Goal: Task Accomplishment & Management: Manage account settings

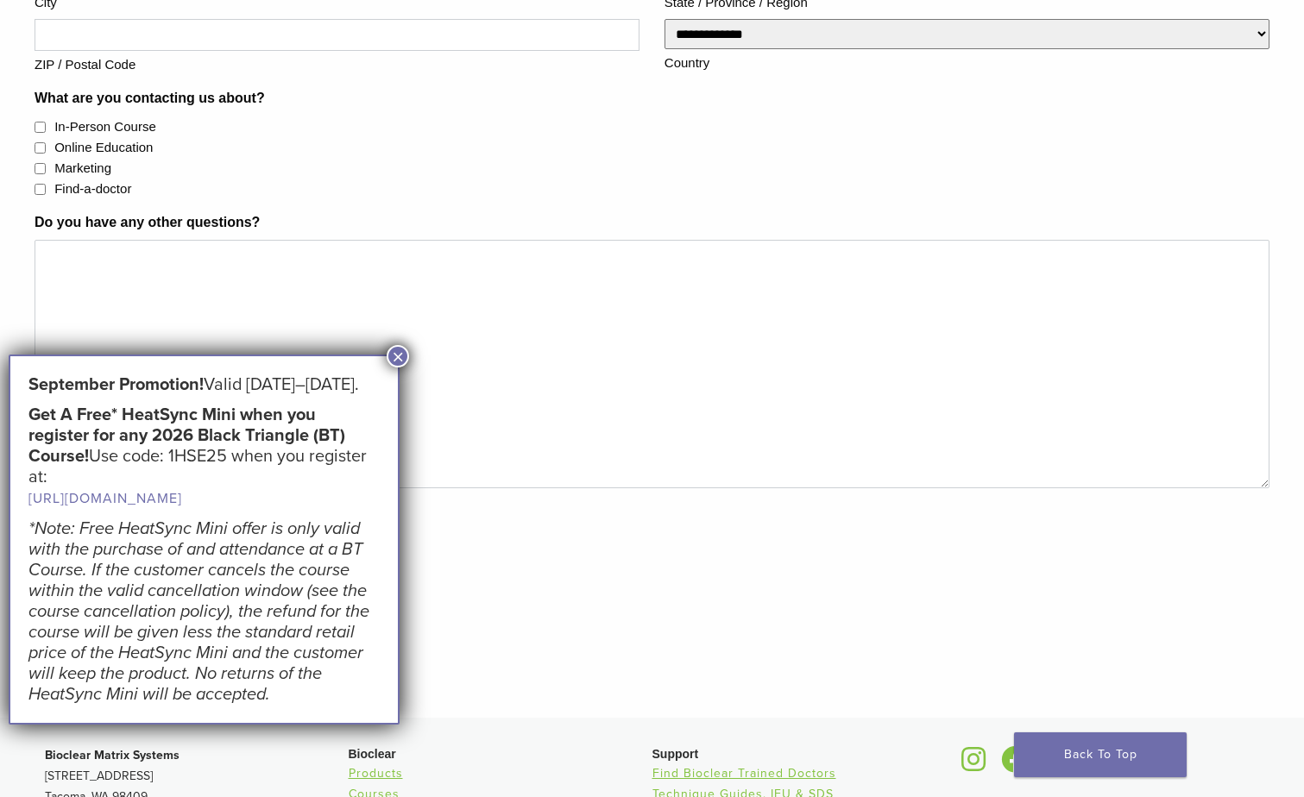
scroll to position [604, 0]
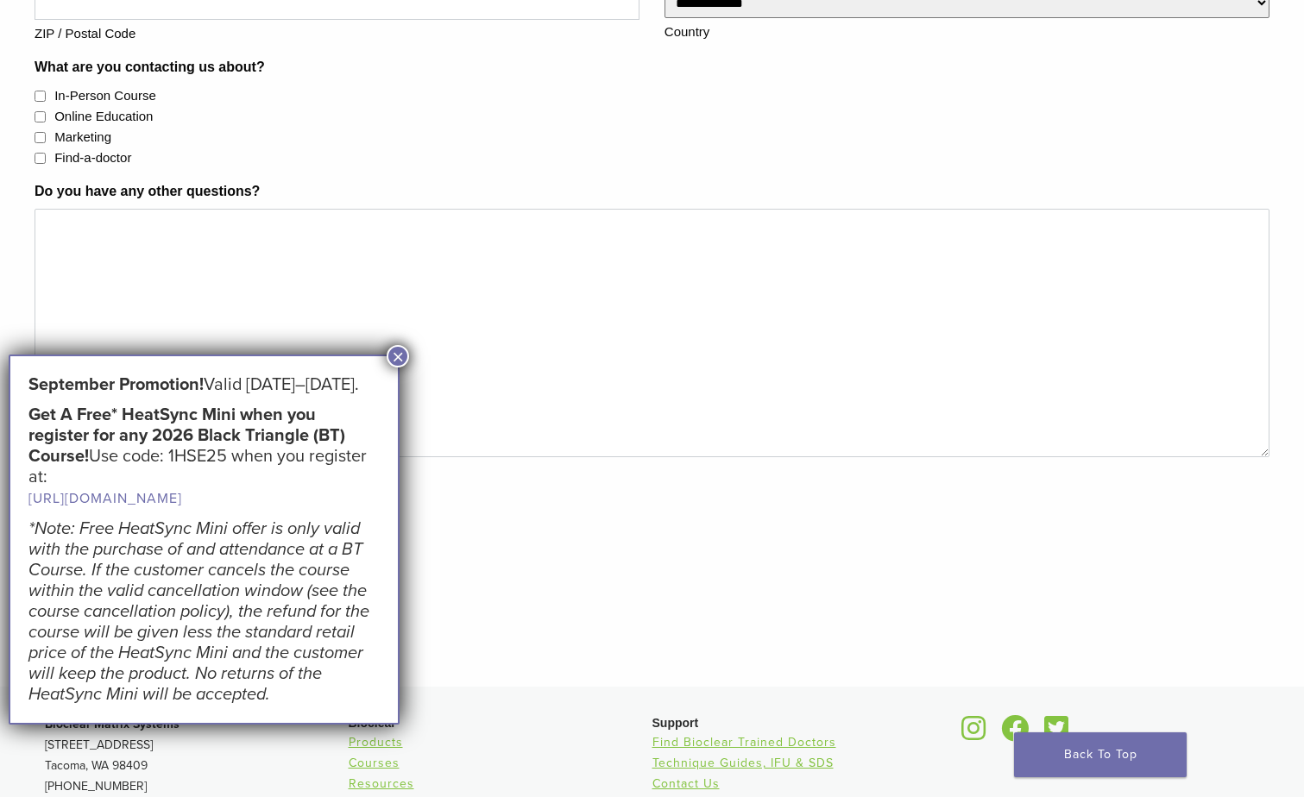
click at [395, 351] on button "×" at bounding box center [397, 356] width 22 height 22
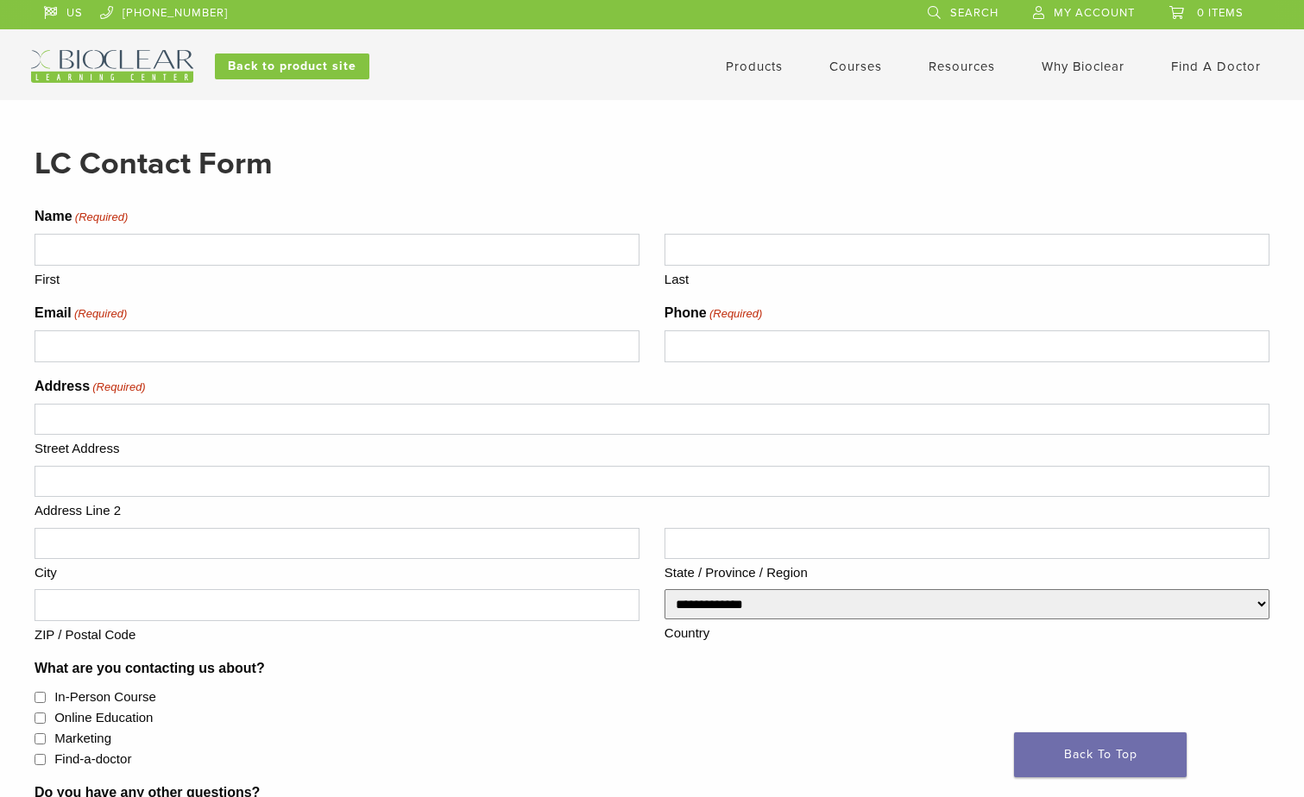
scroll to position [0, 0]
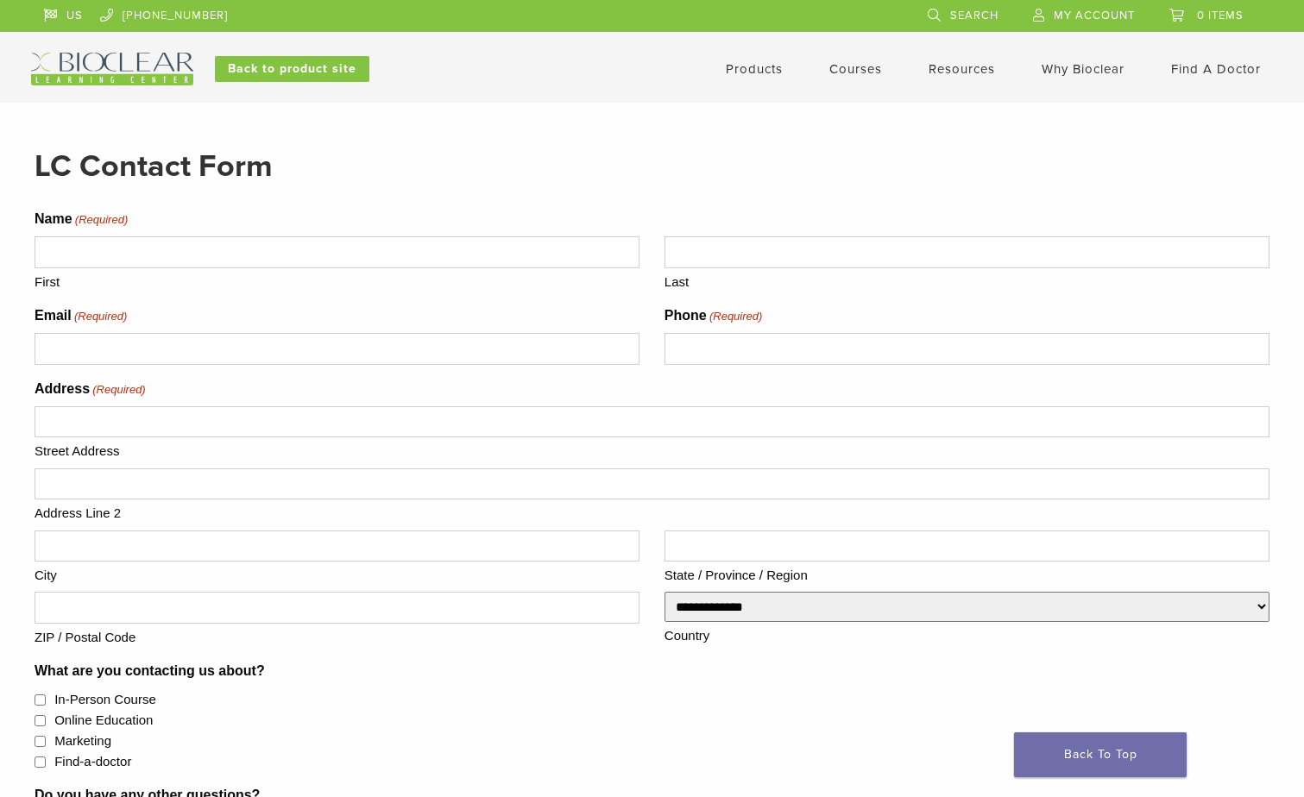
click at [1079, 10] on span "My Account" at bounding box center [1093, 16] width 81 height 14
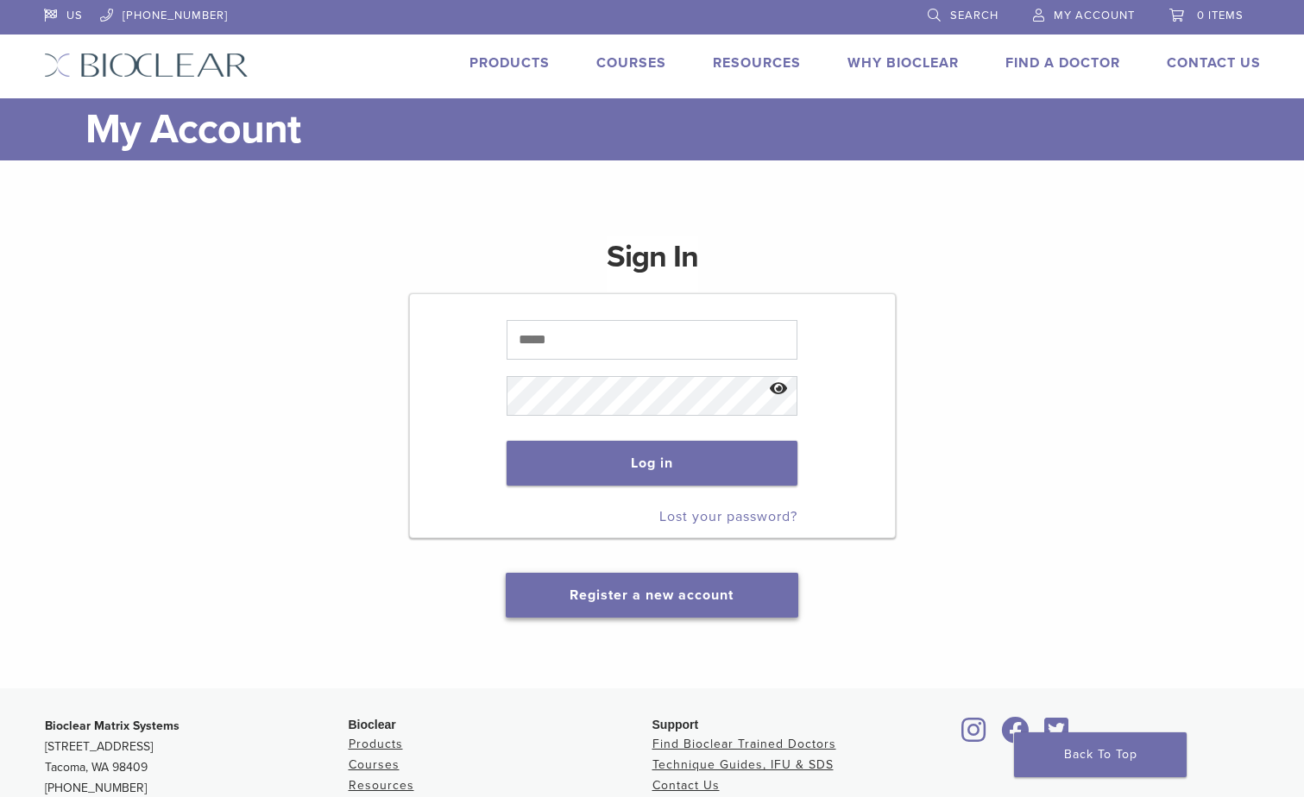
click at [654, 600] on link "Register a new account" at bounding box center [651, 595] width 164 height 17
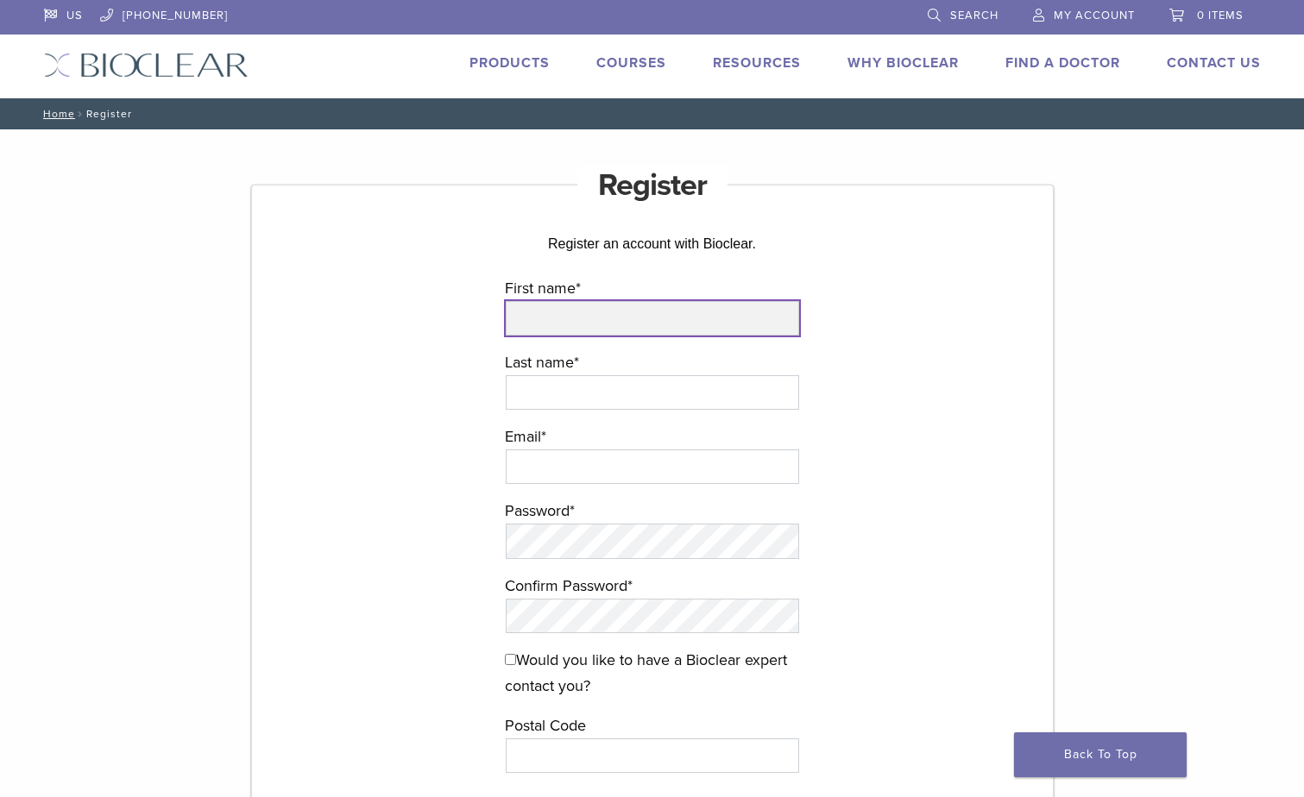
click at [612, 312] on input "First name *" at bounding box center [652, 318] width 293 height 35
type input "***"
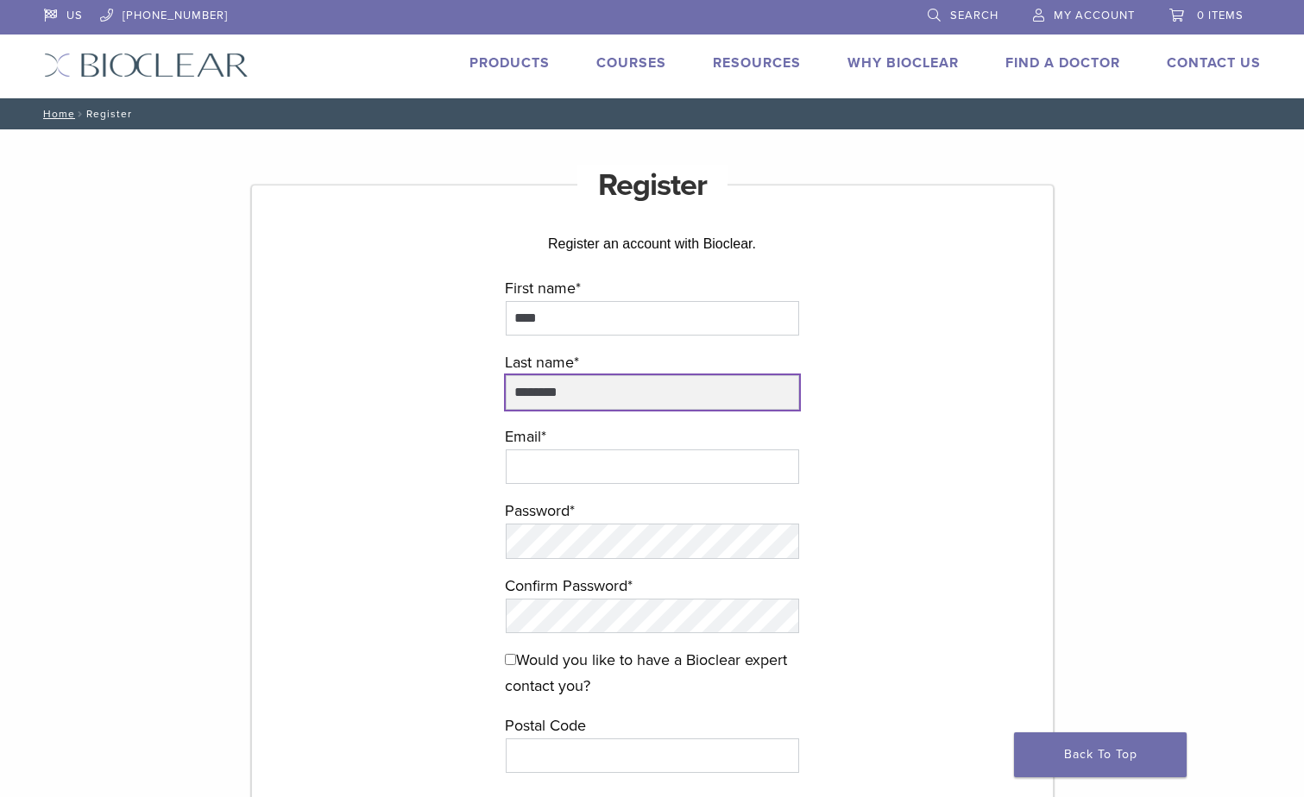
type input "********"
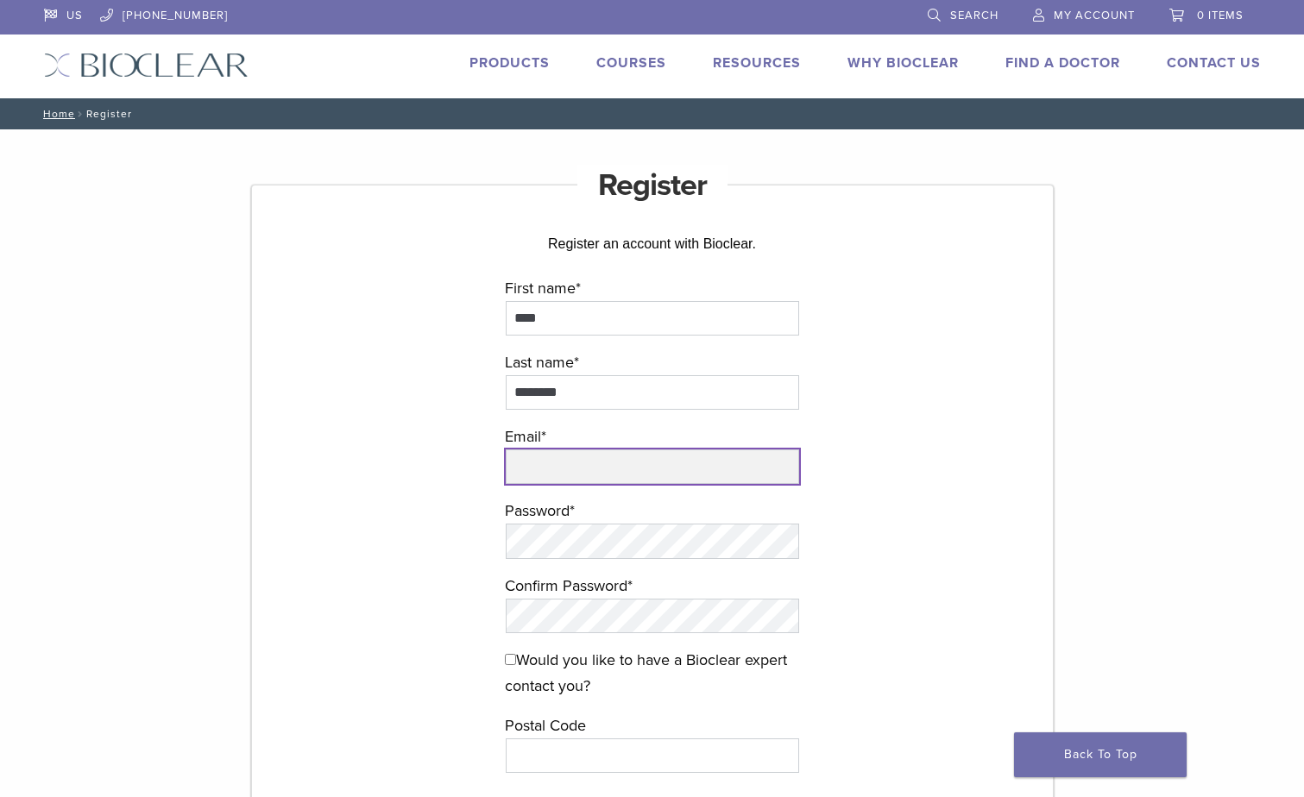
click at [581, 474] on input "email" at bounding box center [652, 466] width 293 height 35
type input "**********"
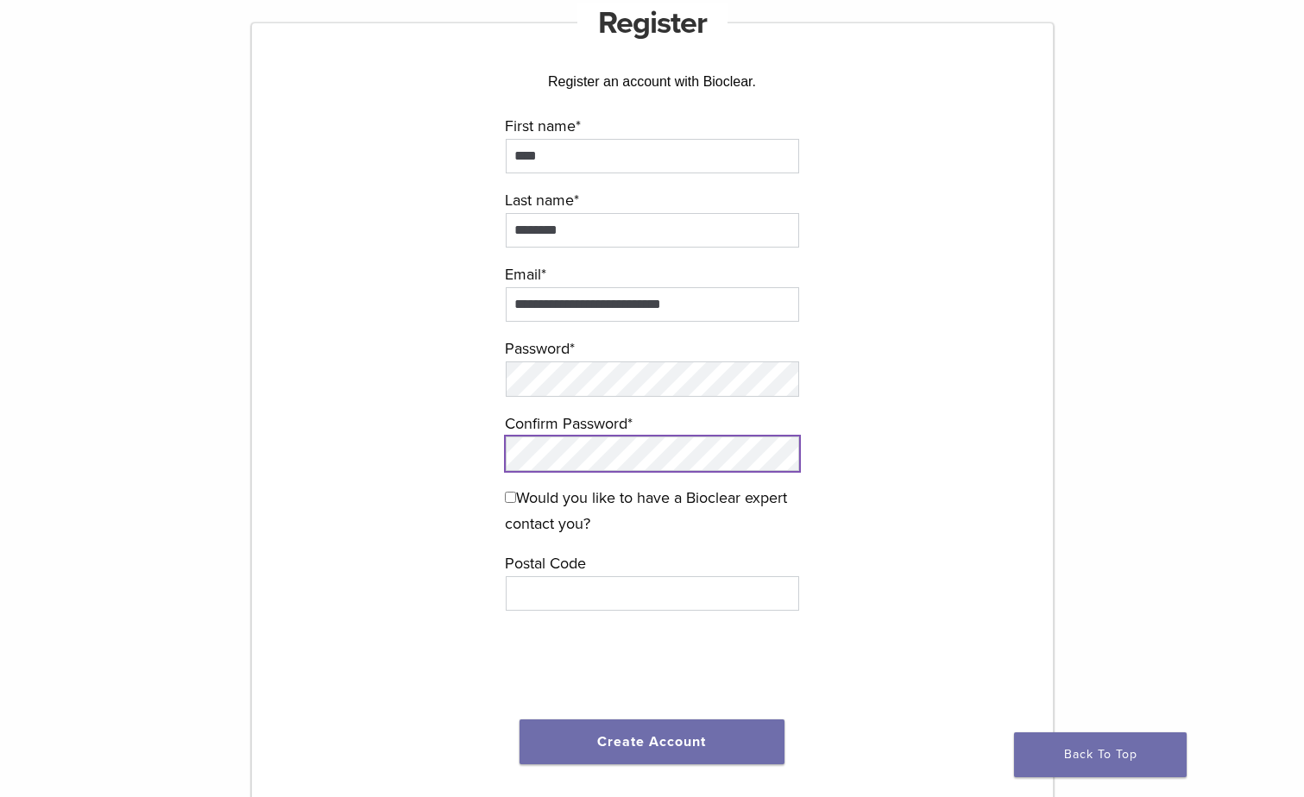
scroll to position [173, 0]
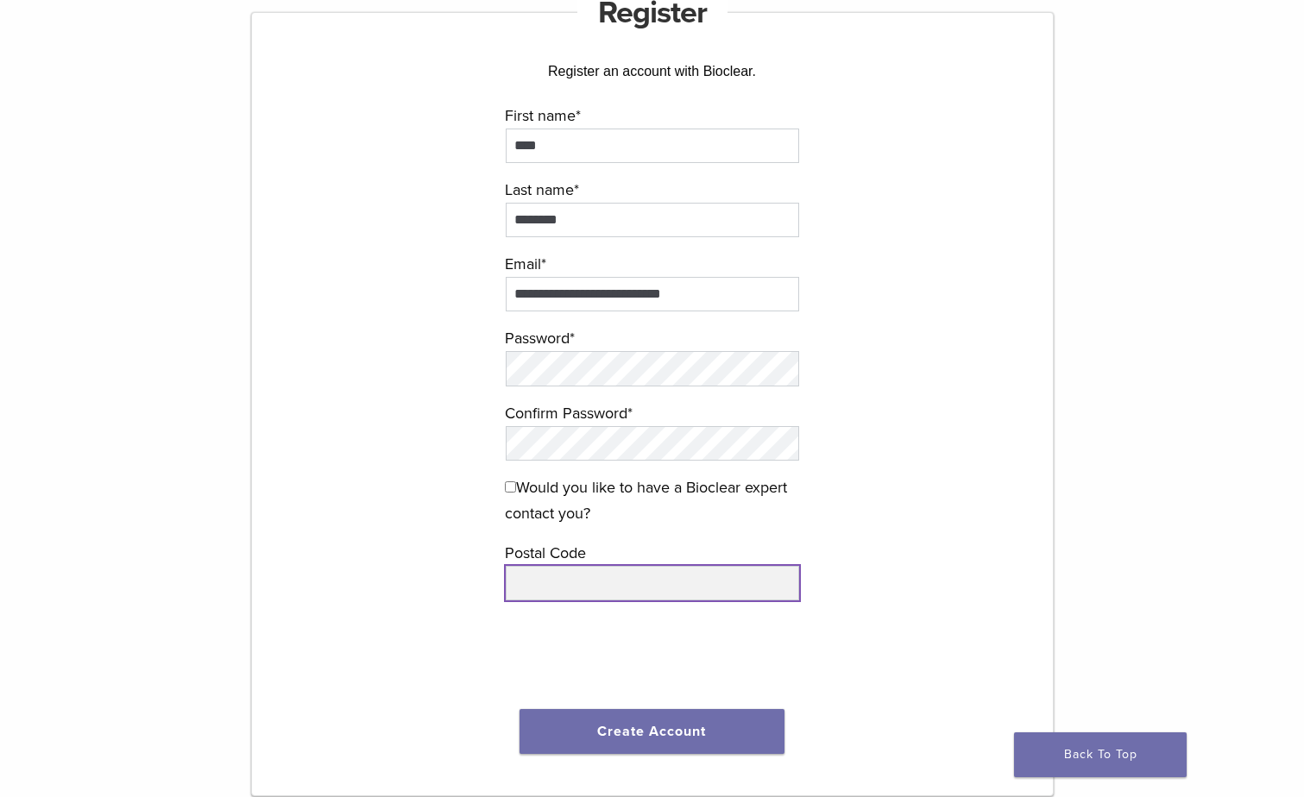
click at [580, 582] on input "text" at bounding box center [652, 583] width 293 height 35
type input "*****"
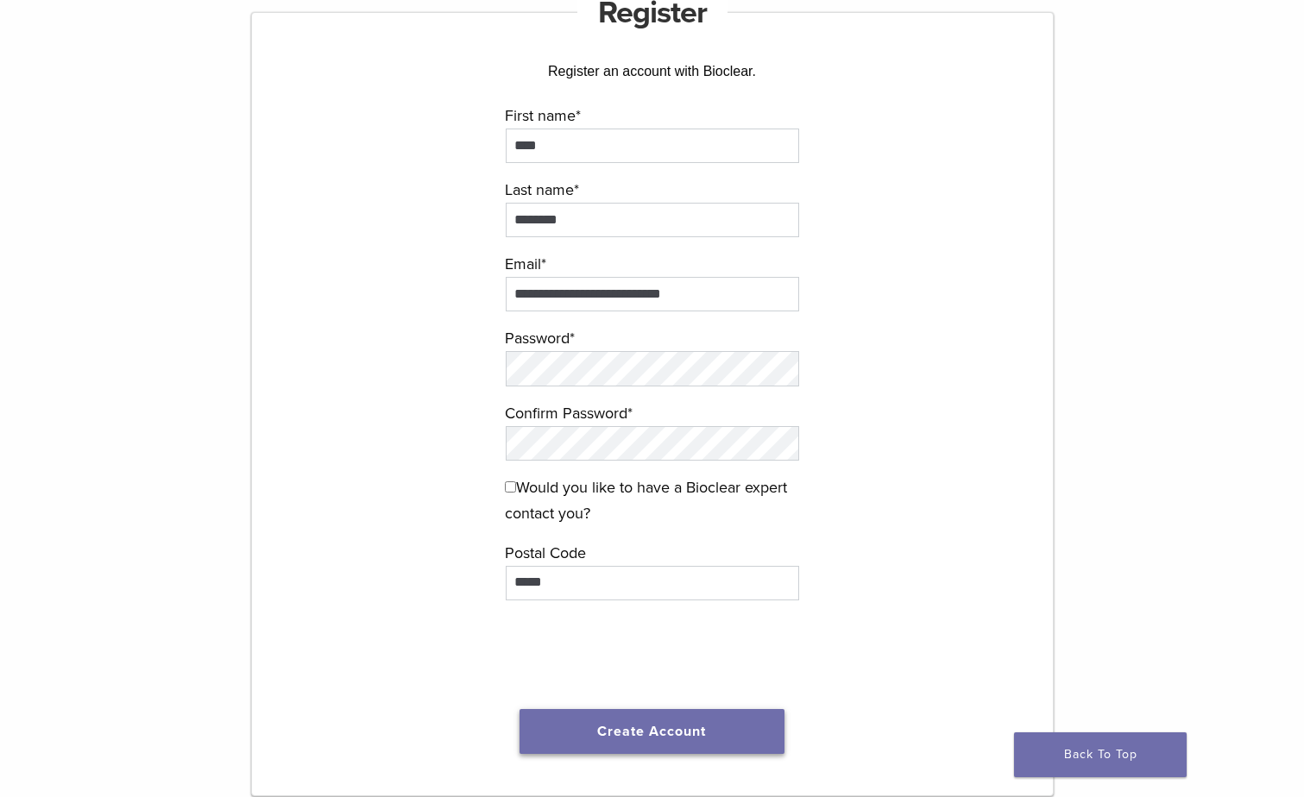
click at [616, 725] on button "Create Account" at bounding box center [652, 731] width 266 height 45
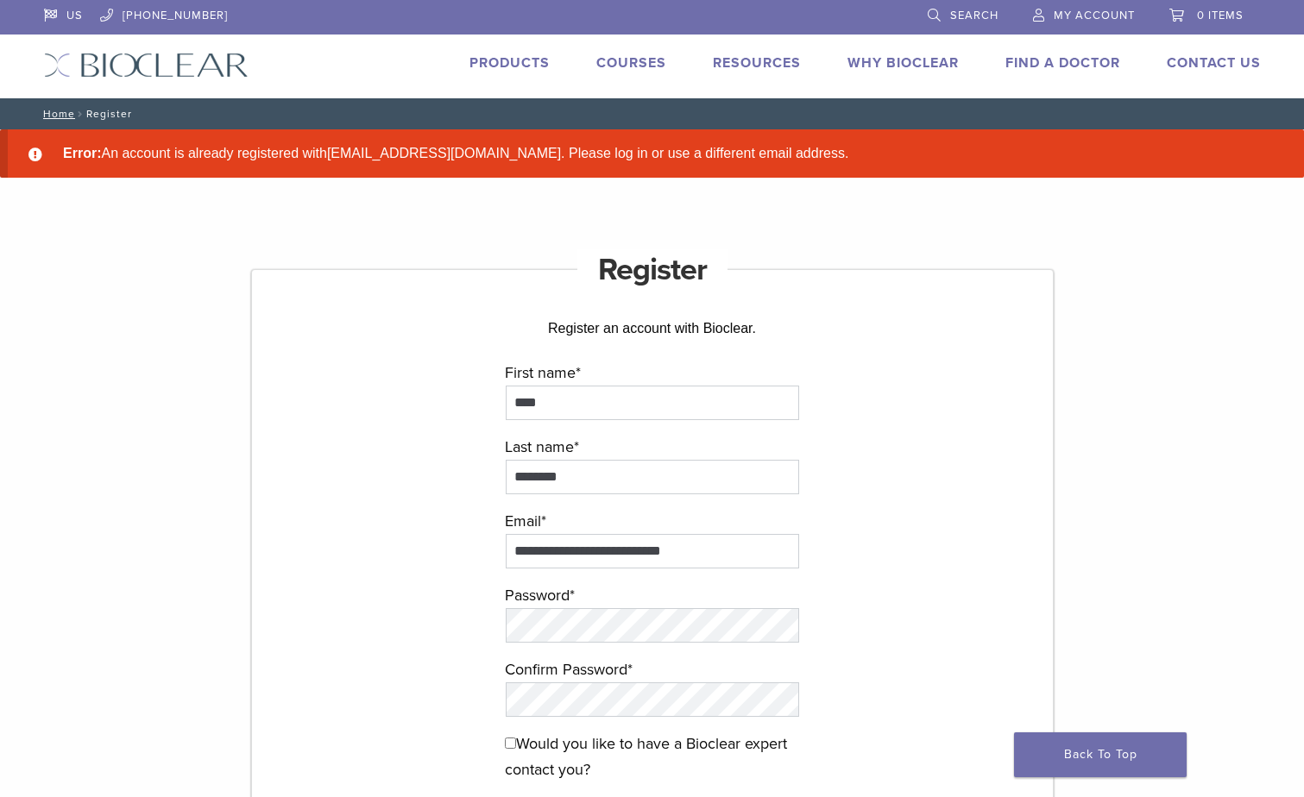
click at [1065, 4] on link "My Account" at bounding box center [1084, 13] width 102 height 26
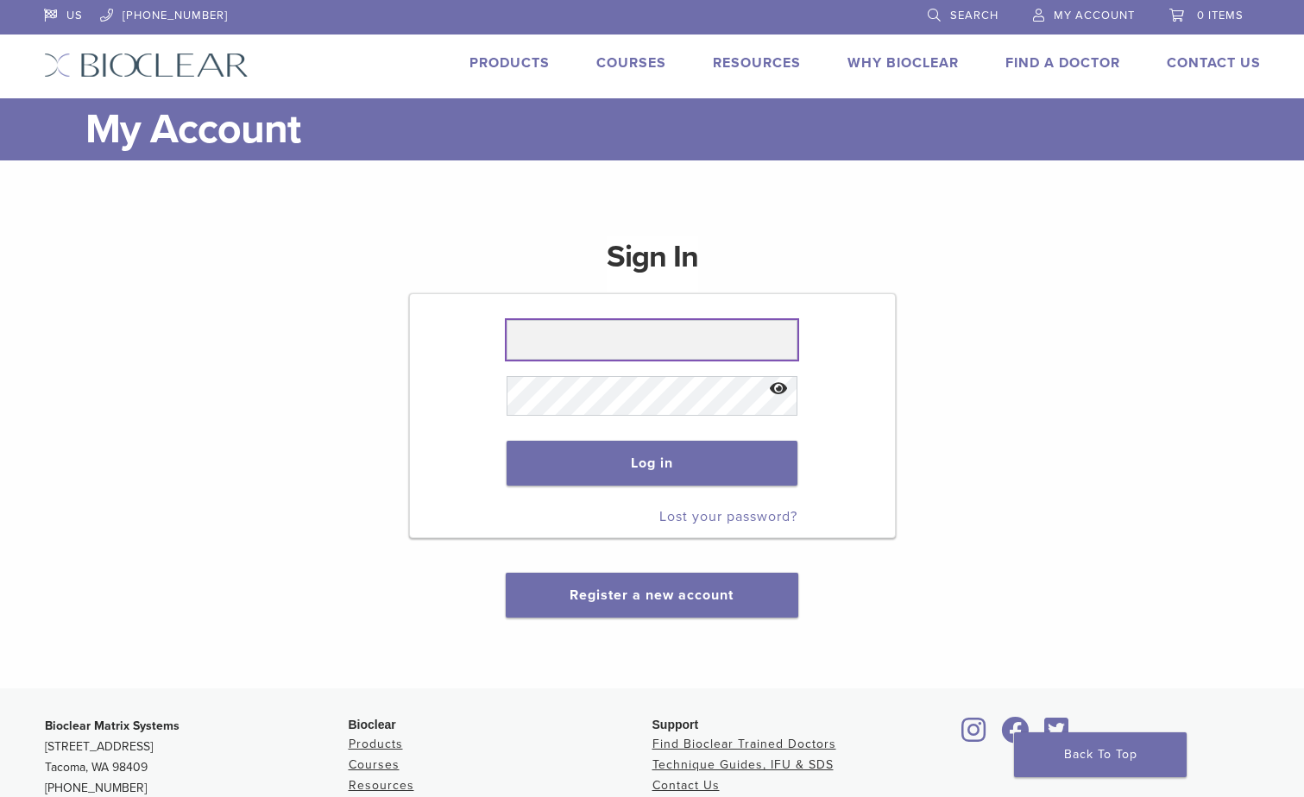
click at [599, 333] on input "text" at bounding box center [651, 340] width 291 height 40
type input "**********"
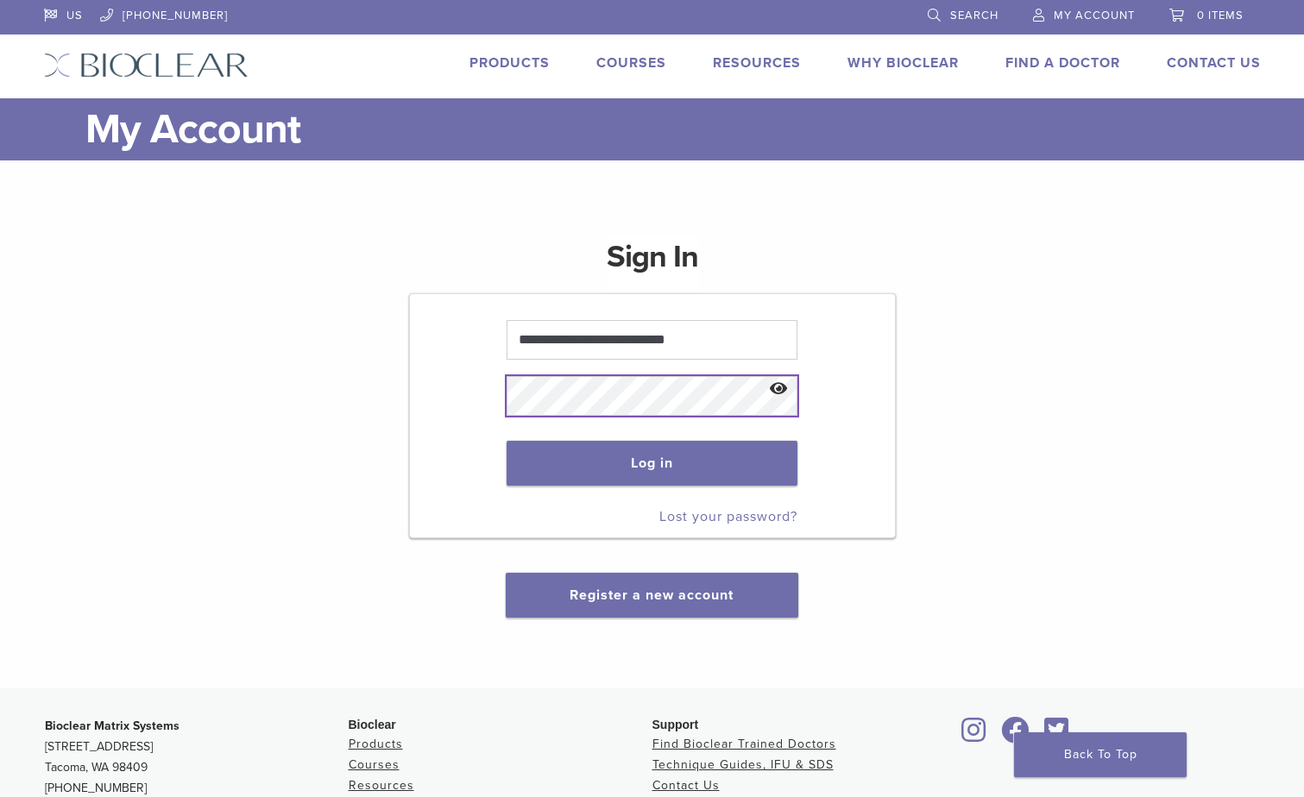
click at [506, 441] on button "Log in" at bounding box center [651, 463] width 291 height 45
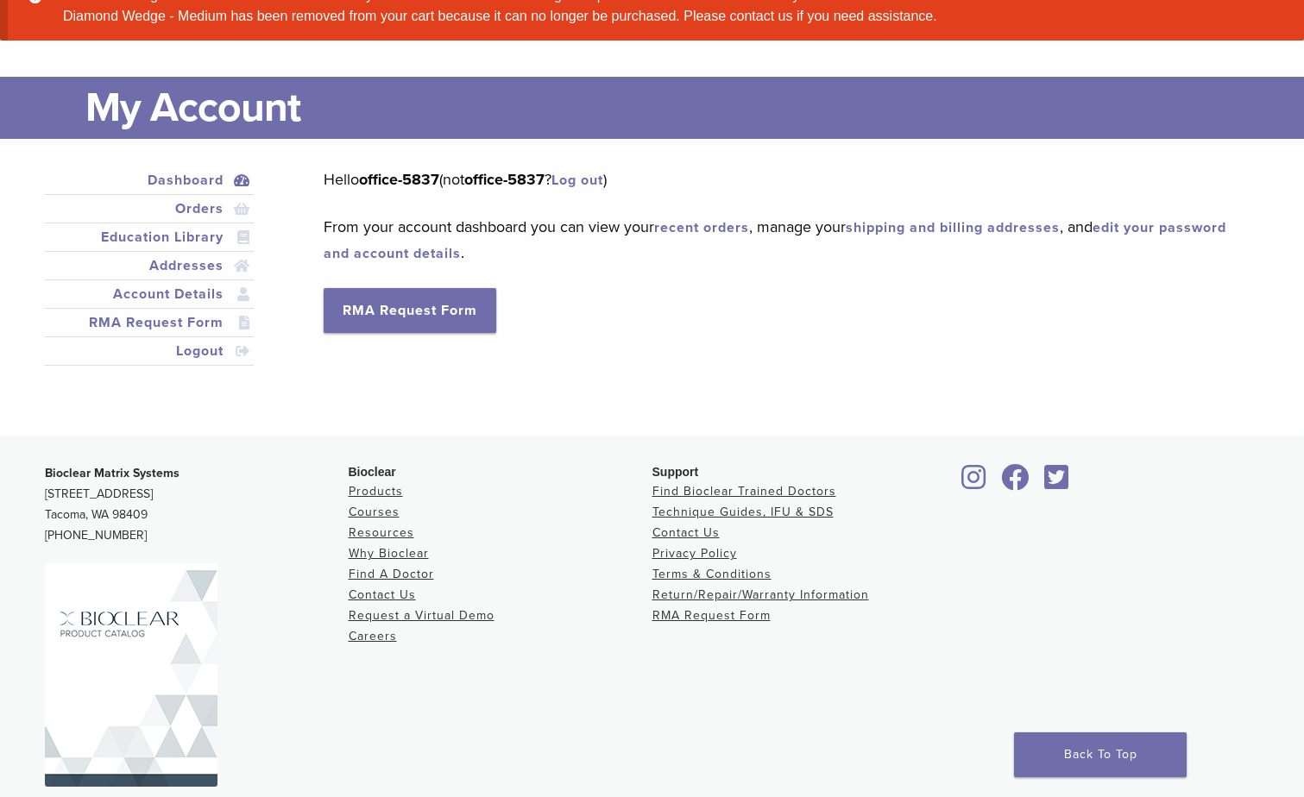
scroll to position [178, 0]
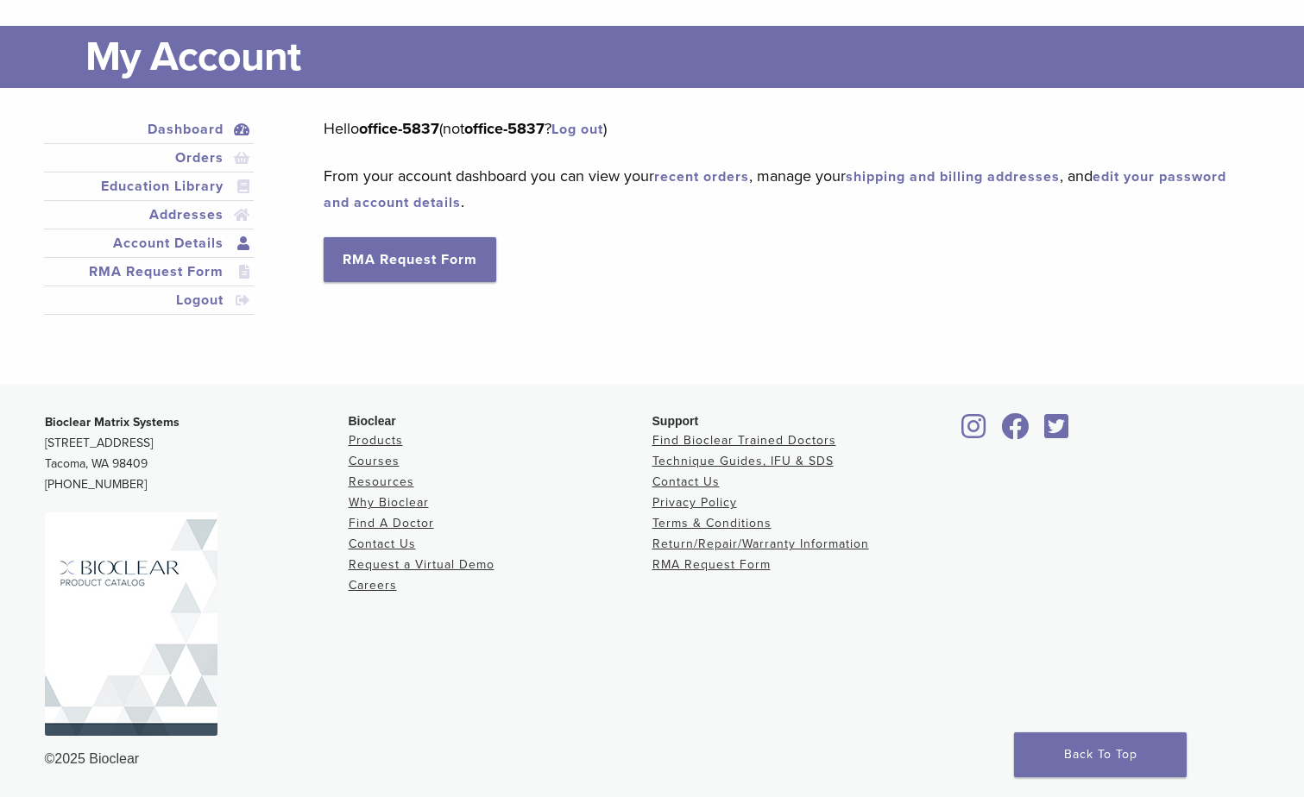
click at [243, 233] on link "Account Details" at bounding box center [149, 243] width 204 height 21
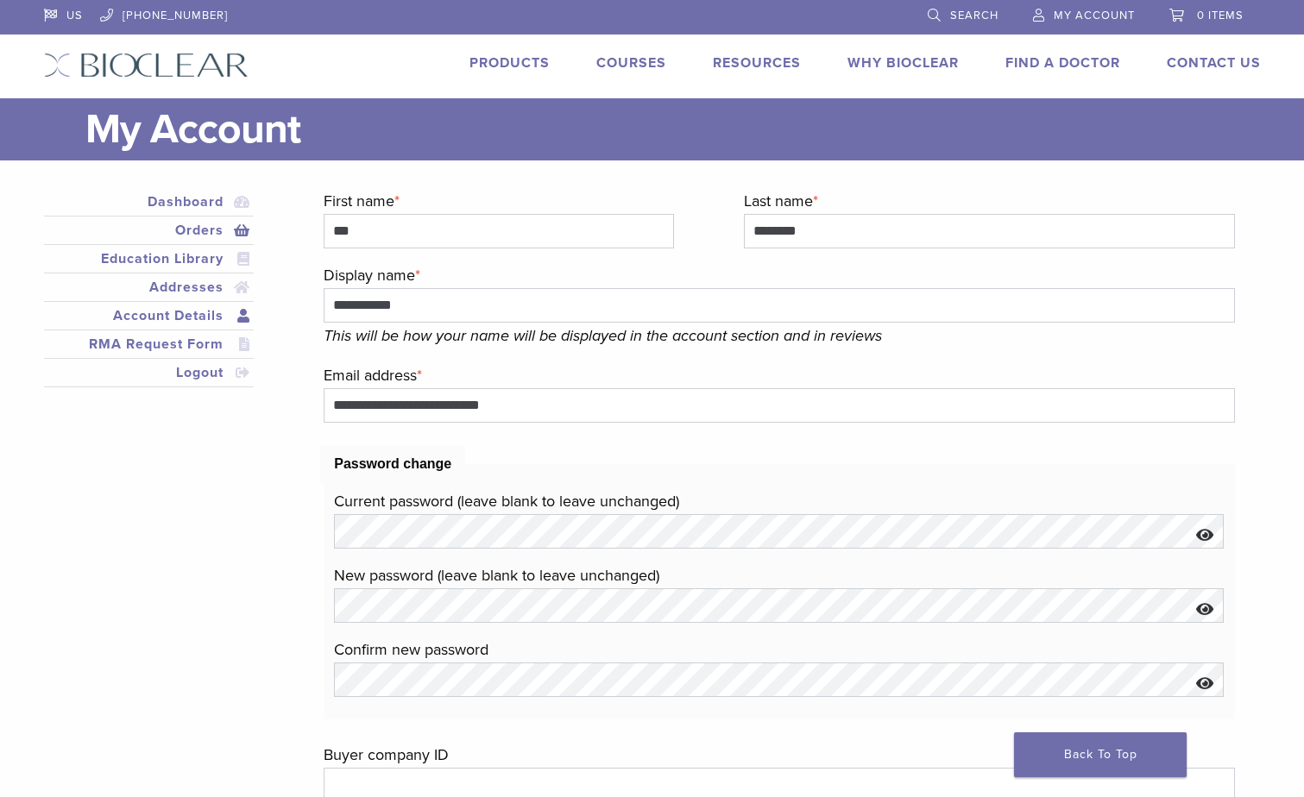
click at [236, 238] on link "Orders" at bounding box center [149, 230] width 204 height 21
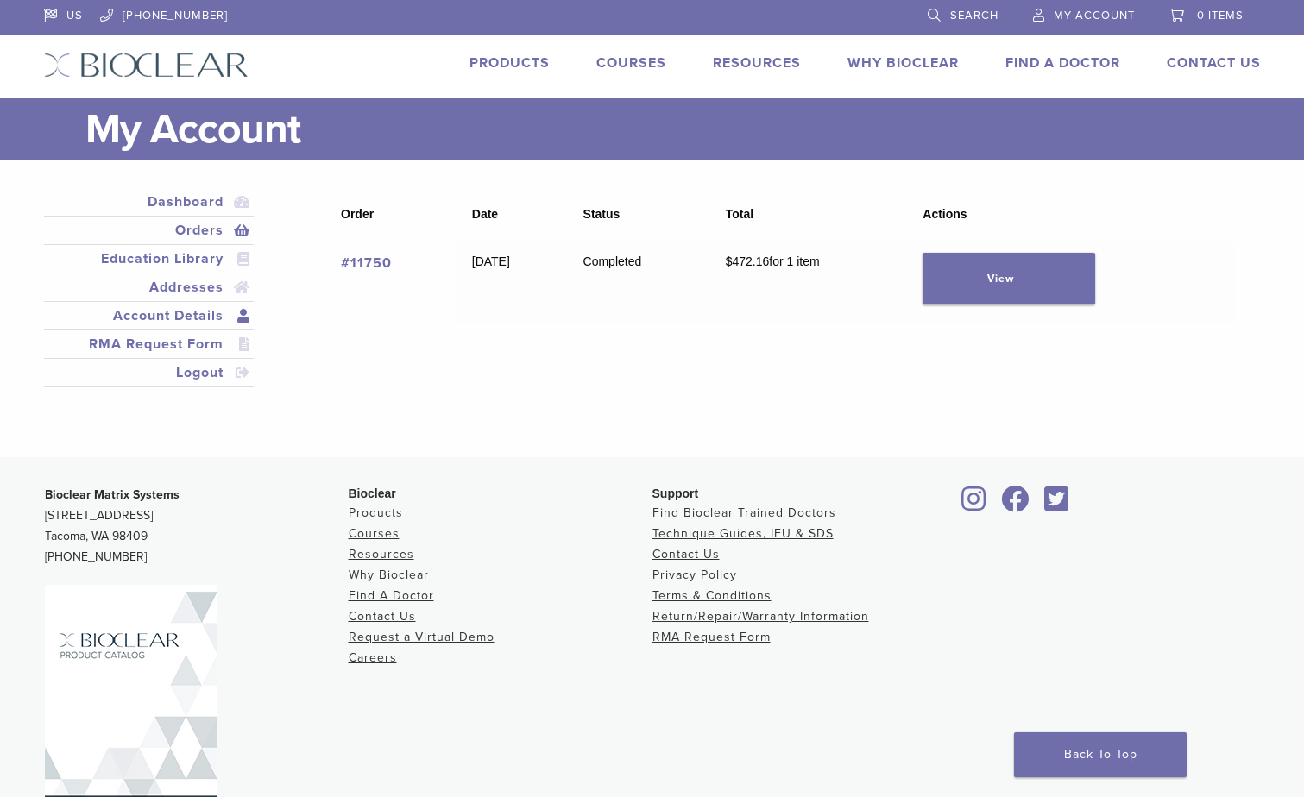
click at [203, 315] on link "Account Details" at bounding box center [149, 315] width 204 height 21
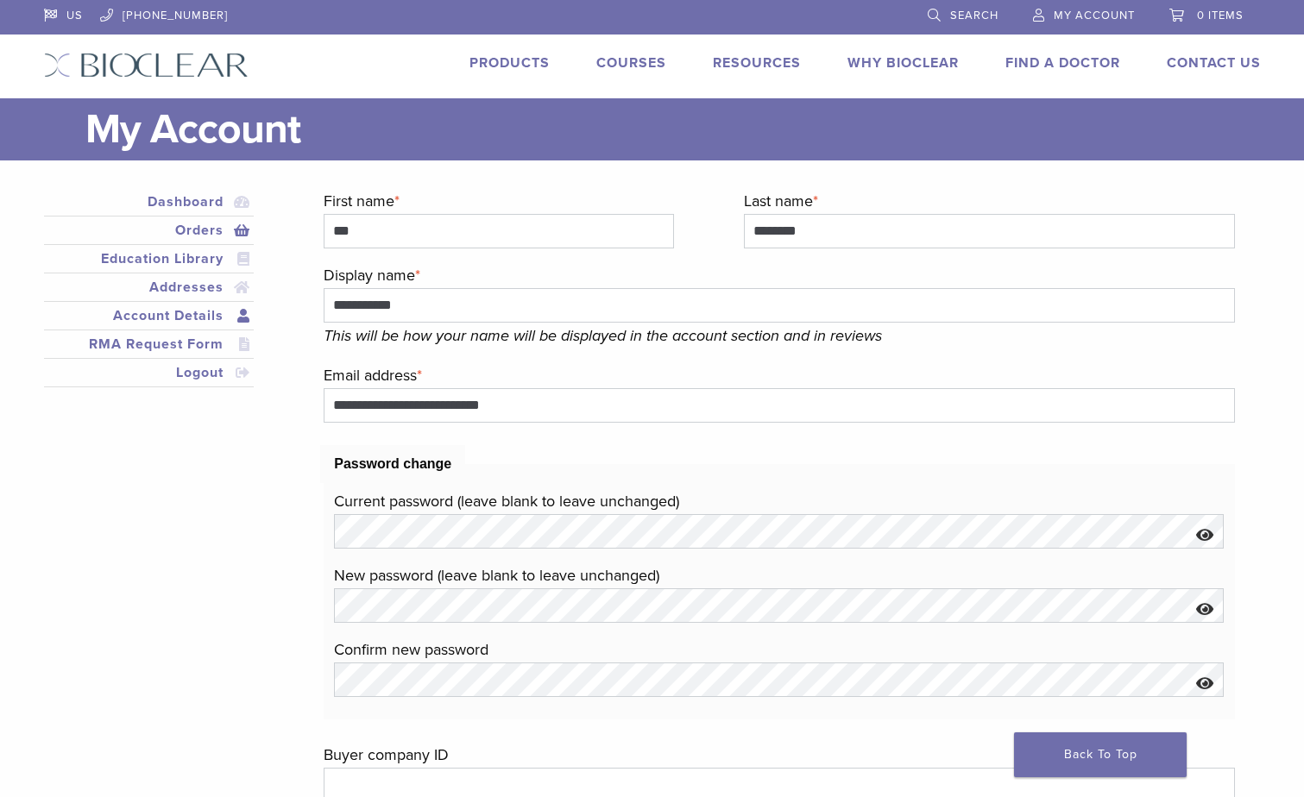
click at [240, 238] on link "Orders" at bounding box center [149, 230] width 204 height 21
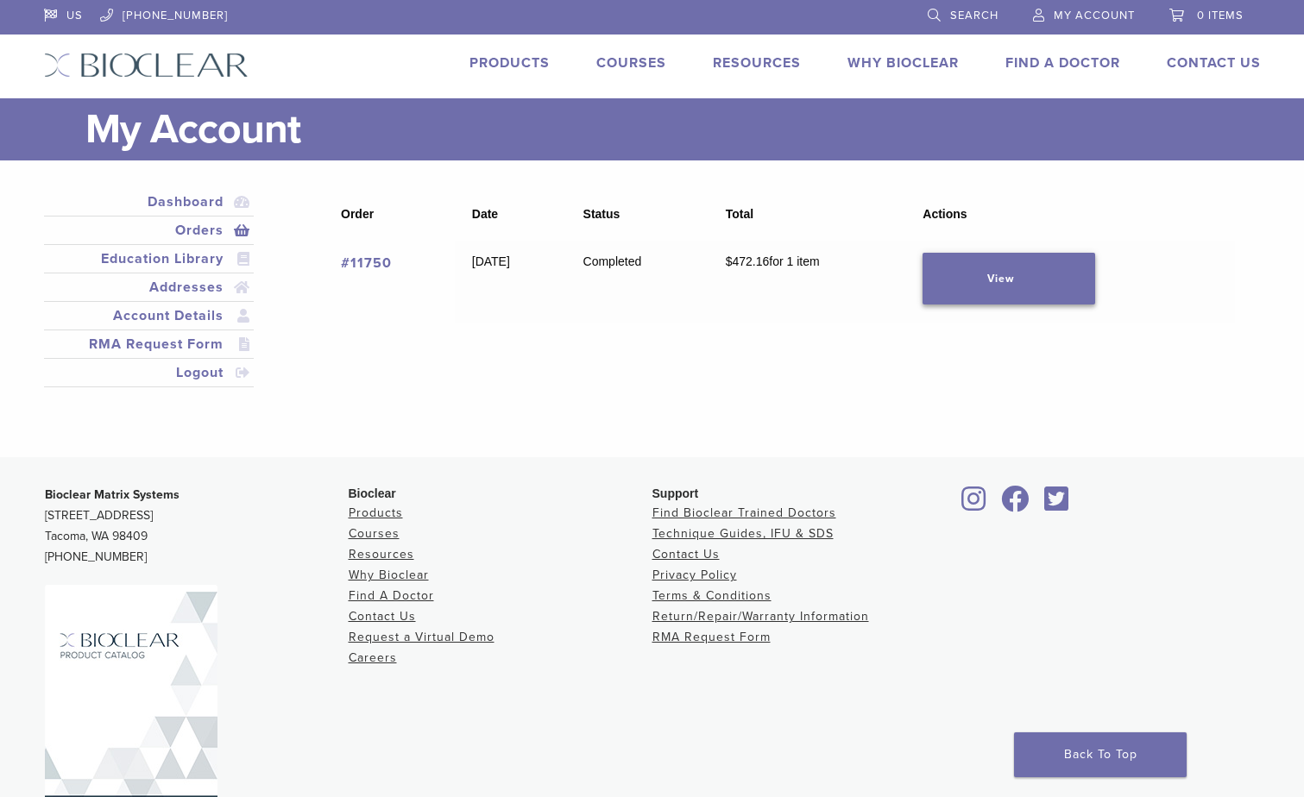
click at [1010, 292] on link "View" at bounding box center [1008, 279] width 173 height 52
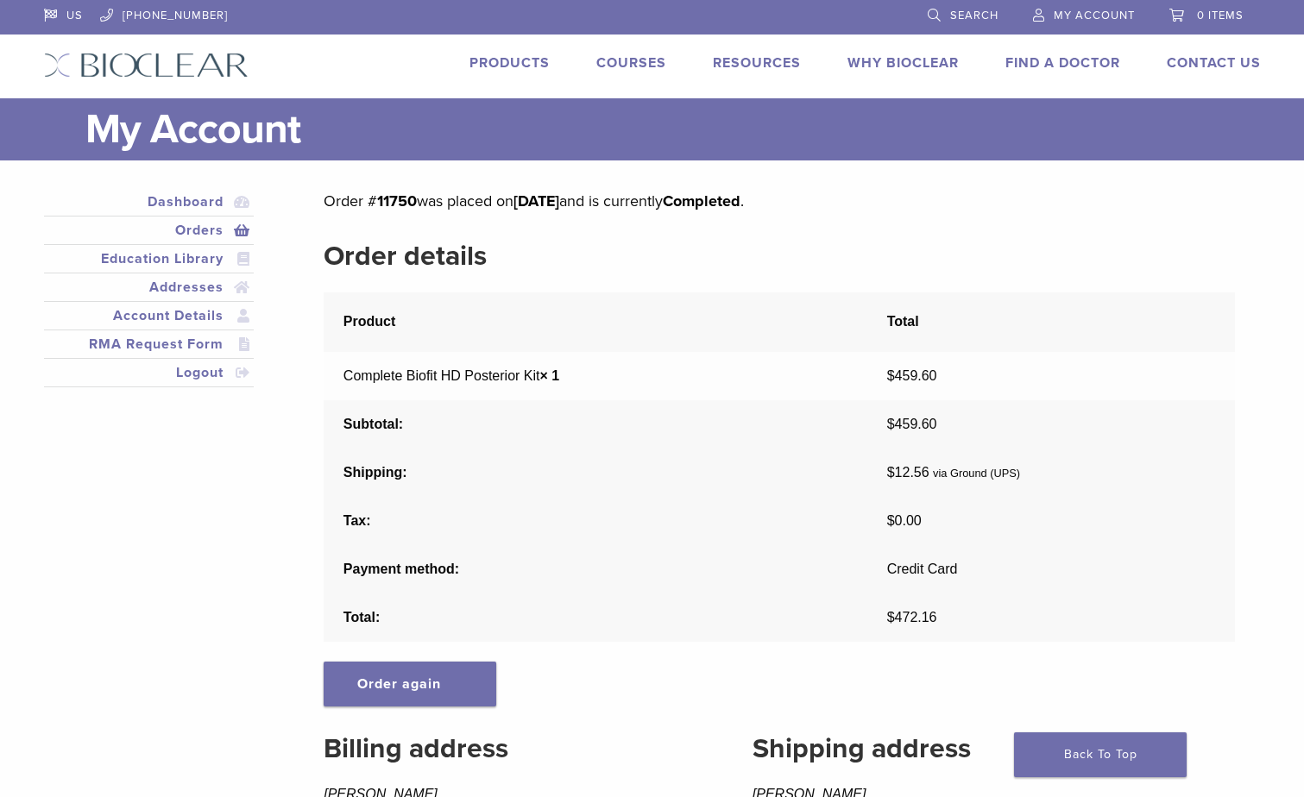
drag, startPoint x: 663, startPoint y: 177, endPoint x: 671, endPoint y: 183, distance: 10.5
drag, startPoint x: 682, startPoint y: 228, endPoint x: 674, endPoint y: 242, distance: 16.6
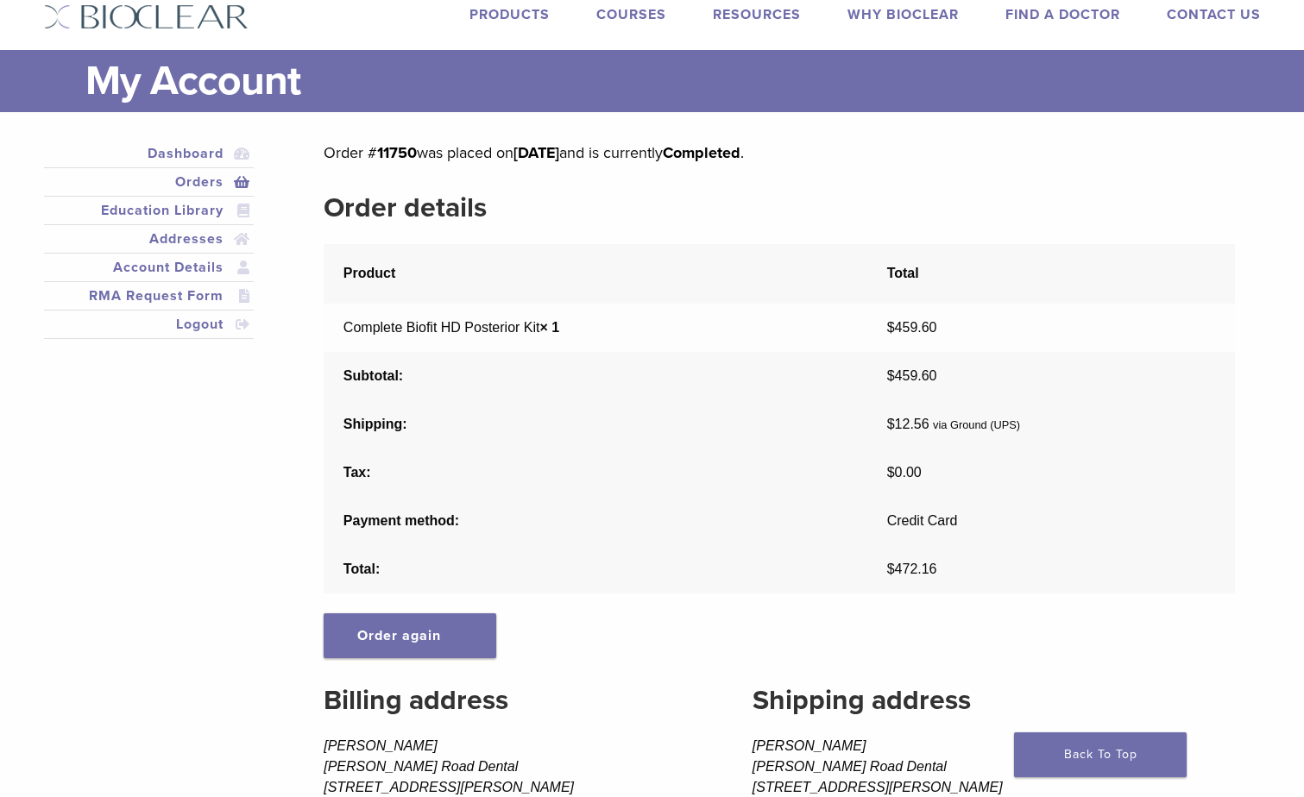
scroll to position [47, 0]
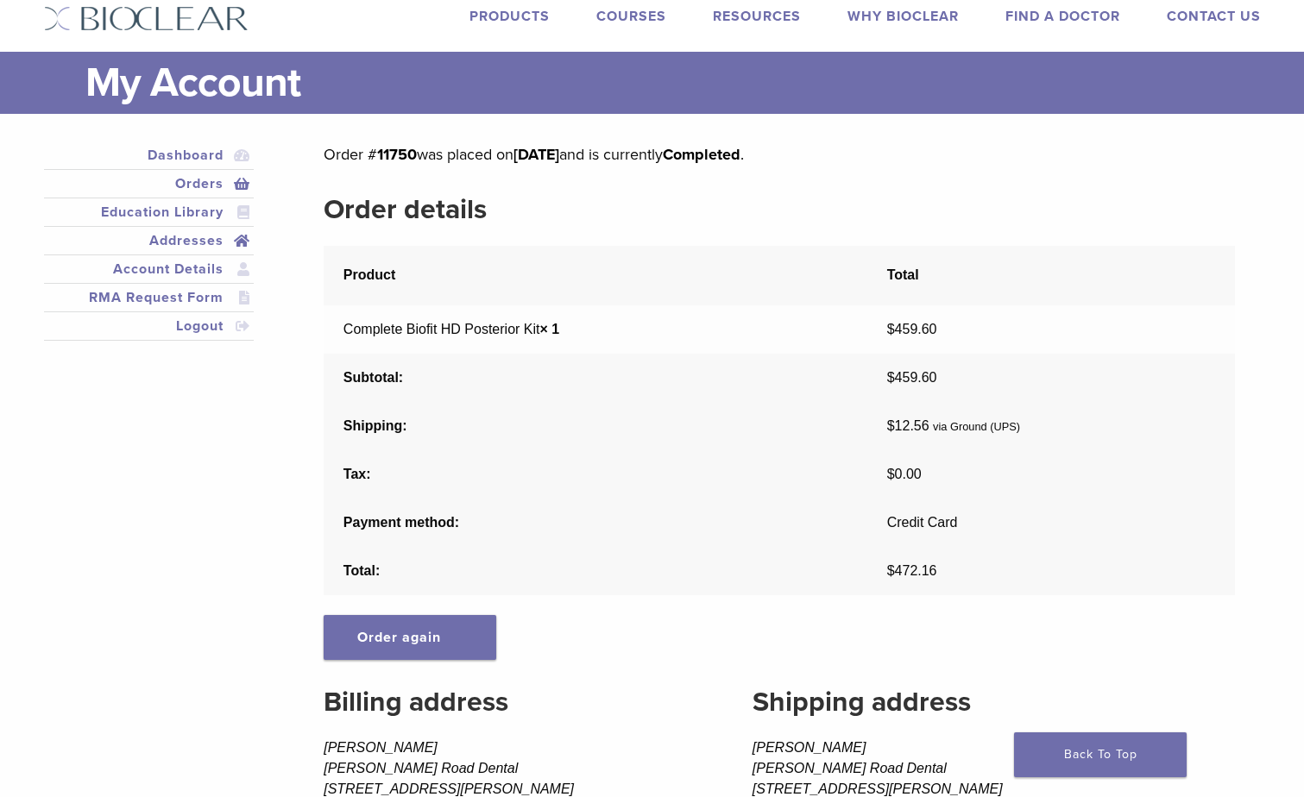
click at [176, 246] on link "Addresses" at bounding box center [149, 240] width 204 height 21
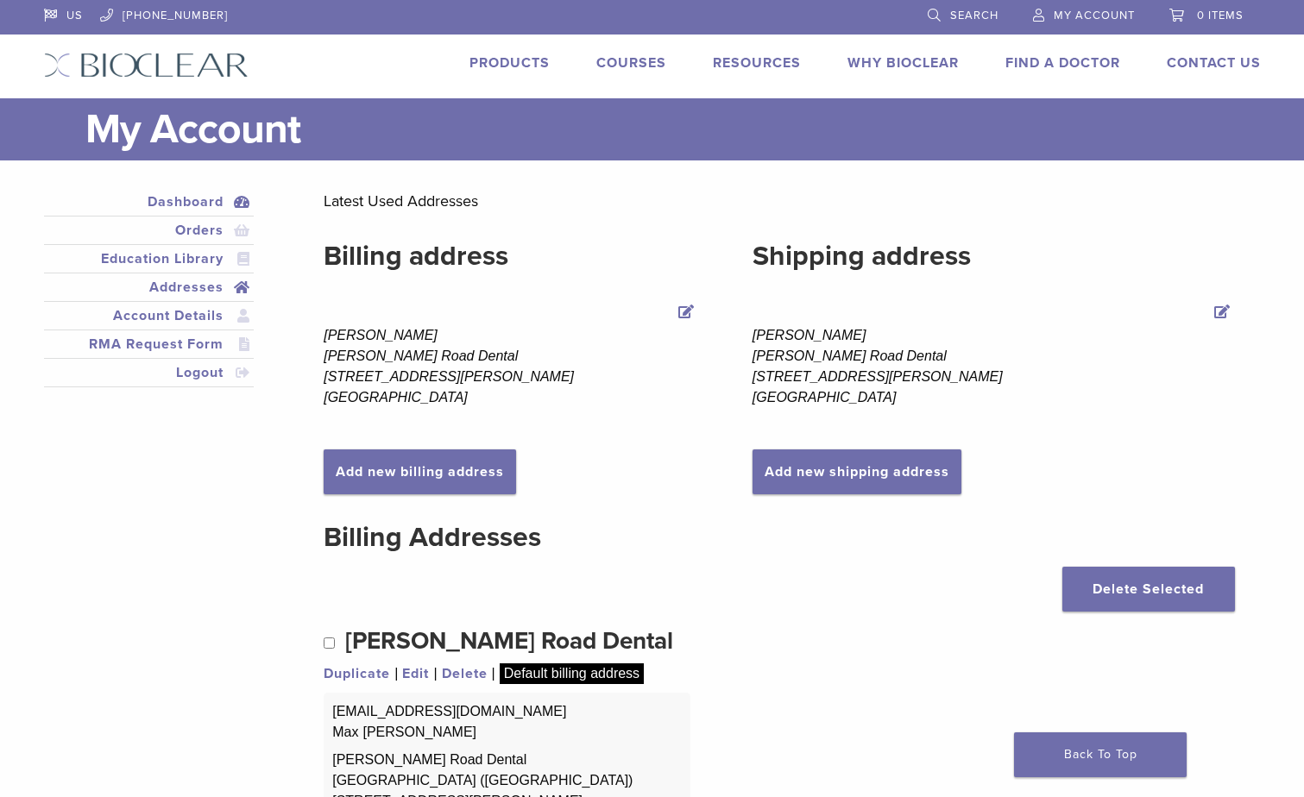
click at [242, 206] on link "Dashboard" at bounding box center [149, 202] width 204 height 21
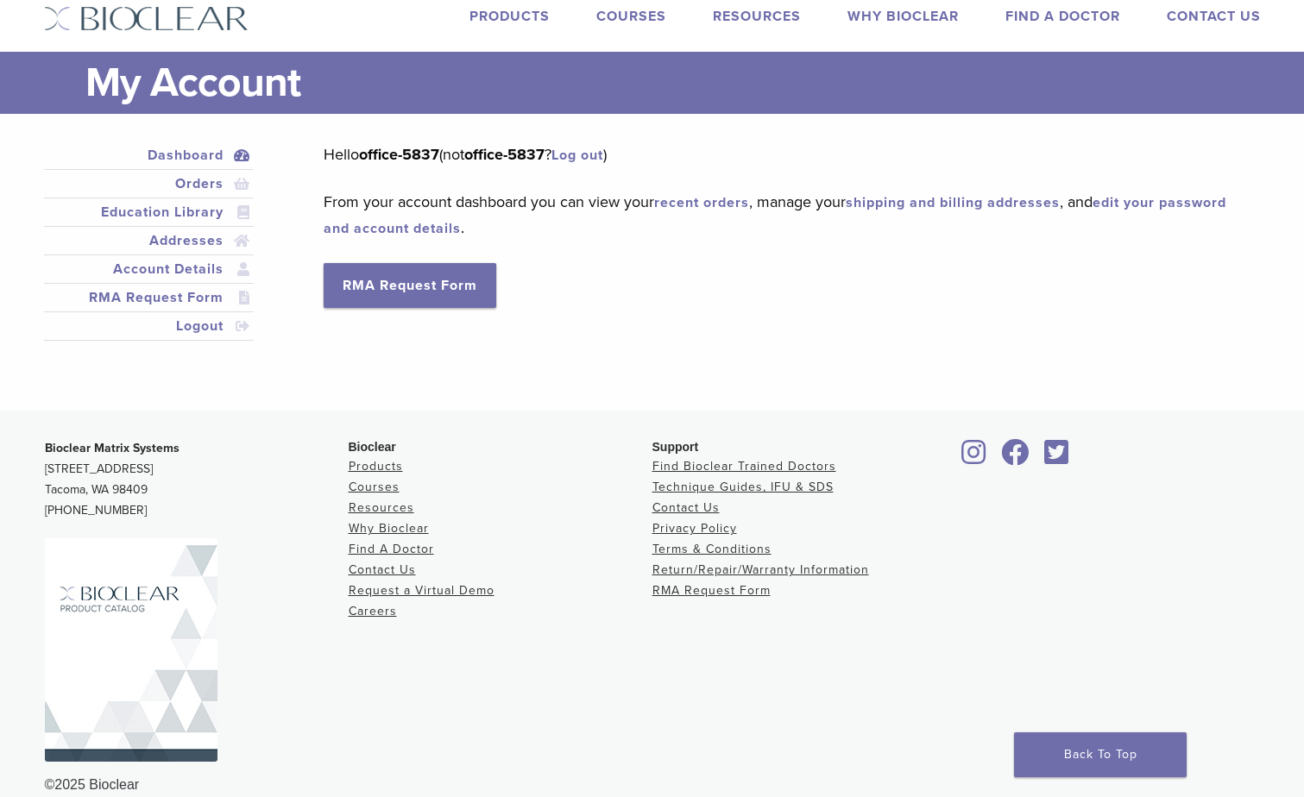
scroll to position [72, 0]
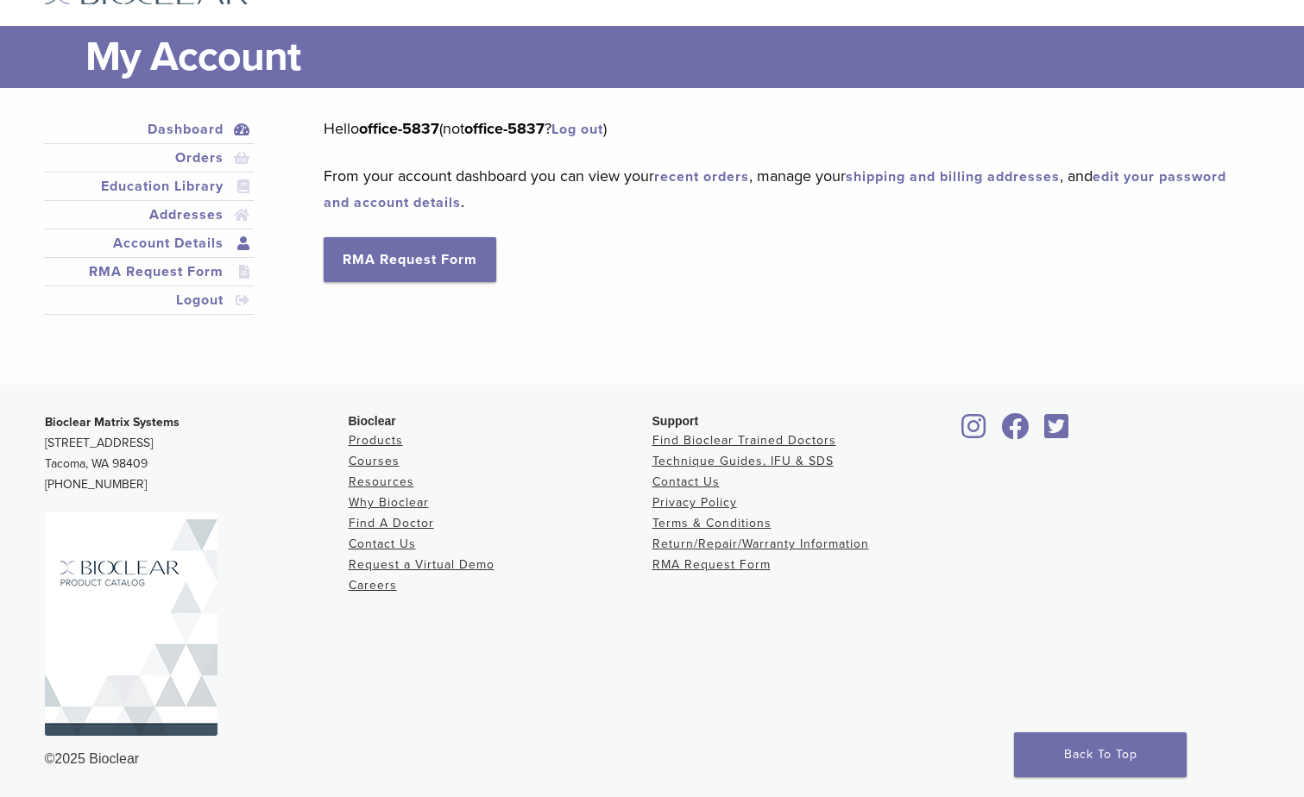
click at [175, 248] on link "Account Details" at bounding box center [149, 243] width 204 height 21
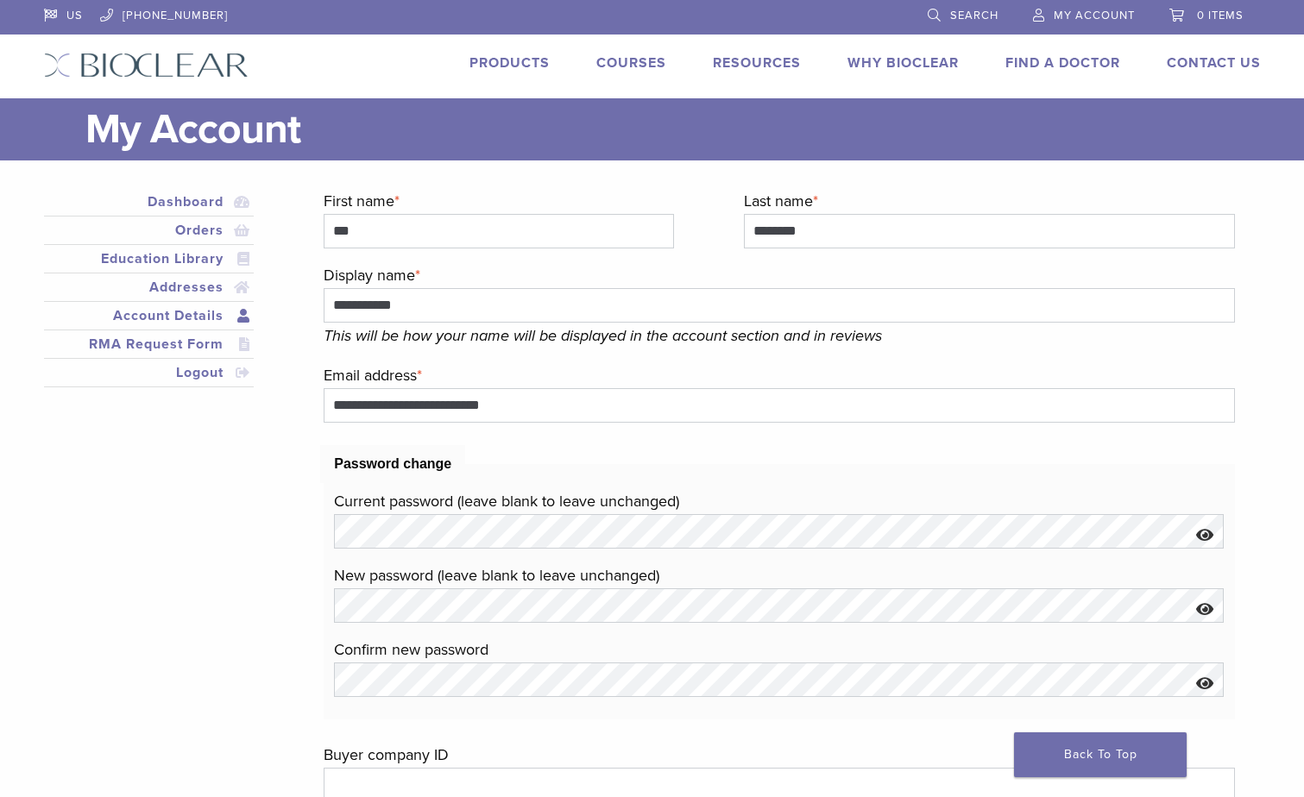
click at [208, 310] on link "Account Details" at bounding box center [149, 315] width 204 height 21
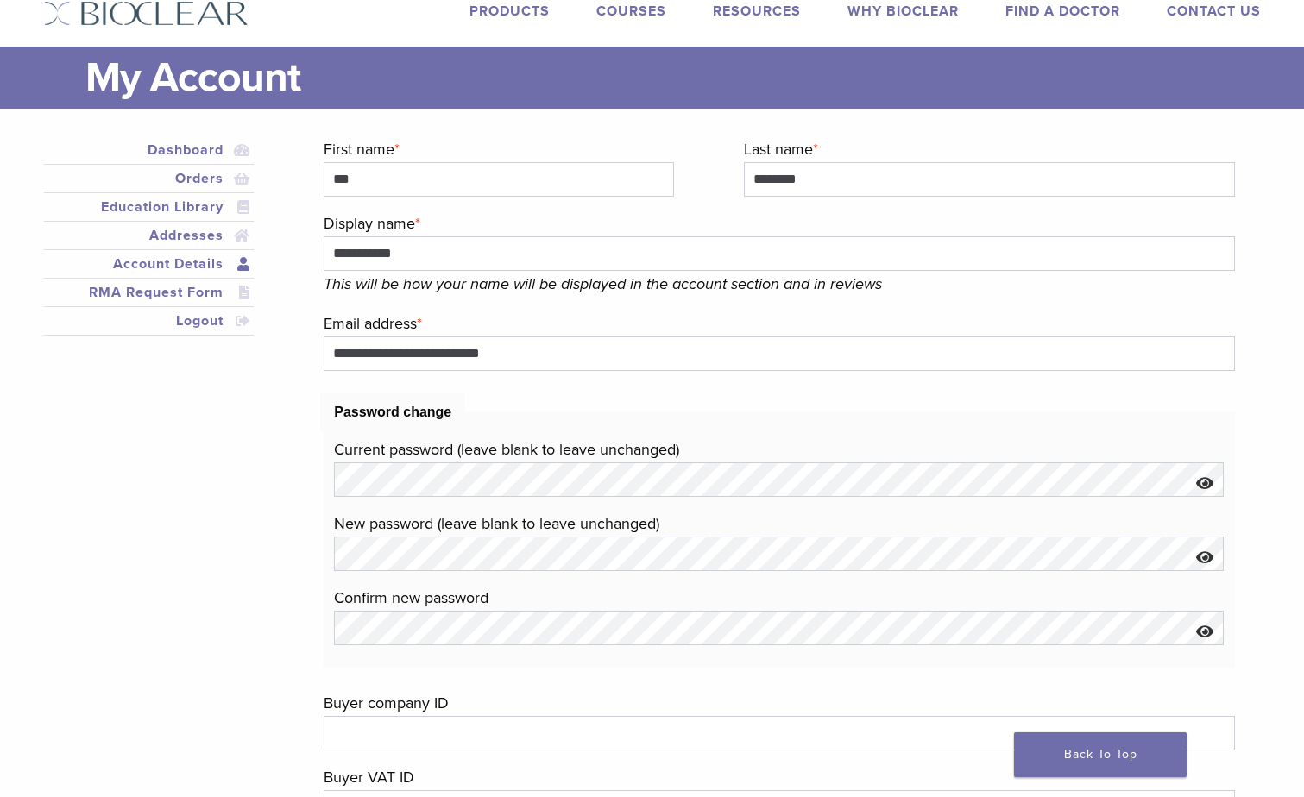
scroll to position [515, 0]
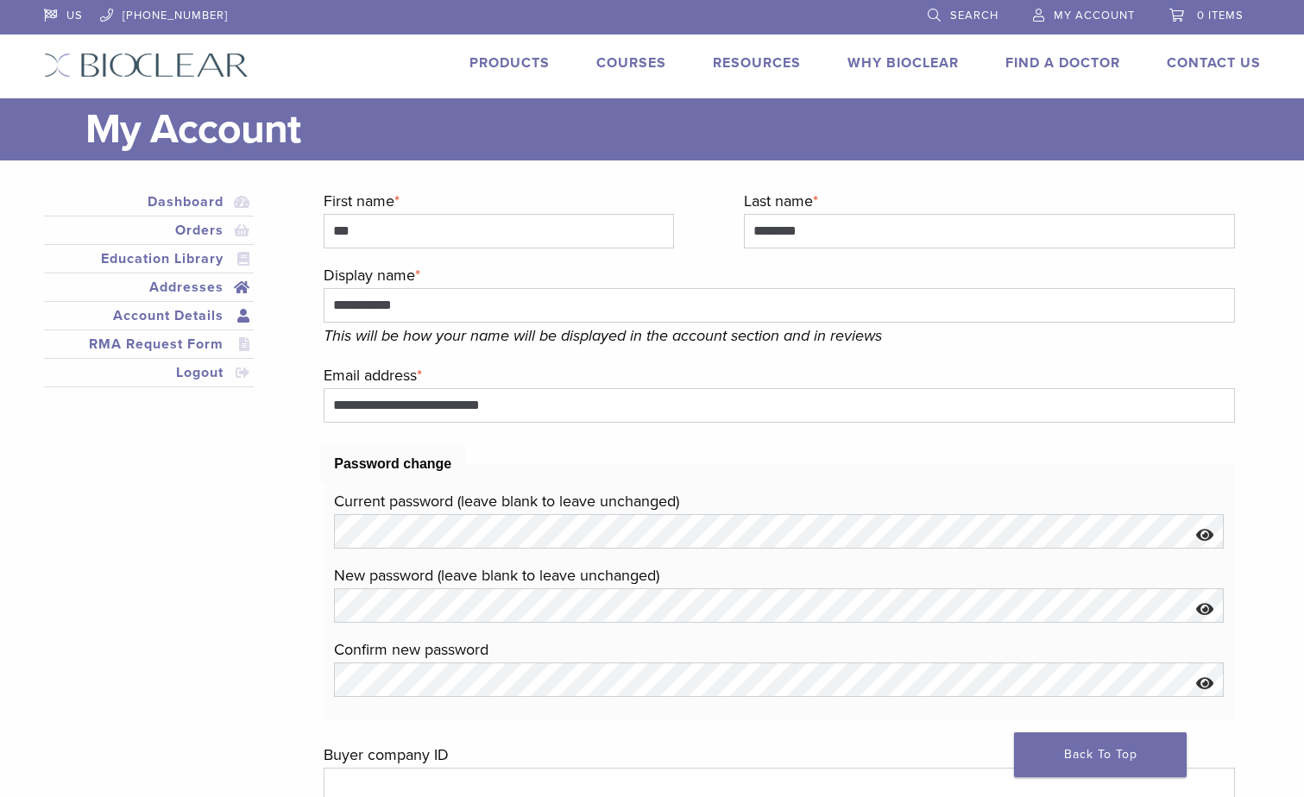
click at [169, 286] on link "Addresses" at bounding box center [149, 287] width 204 height 21
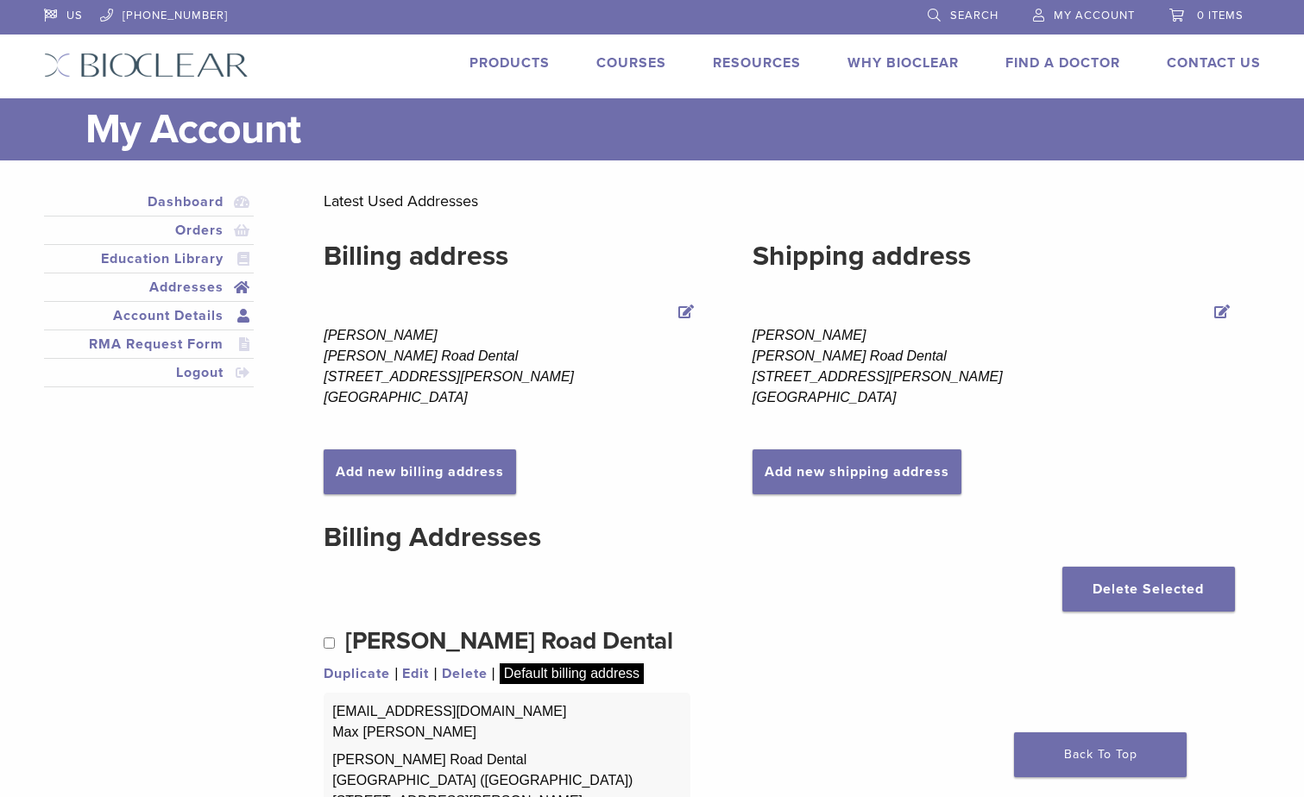
click at [186, 311] on link "Account Details" at bounding box center [149, 315] width 204 height 21
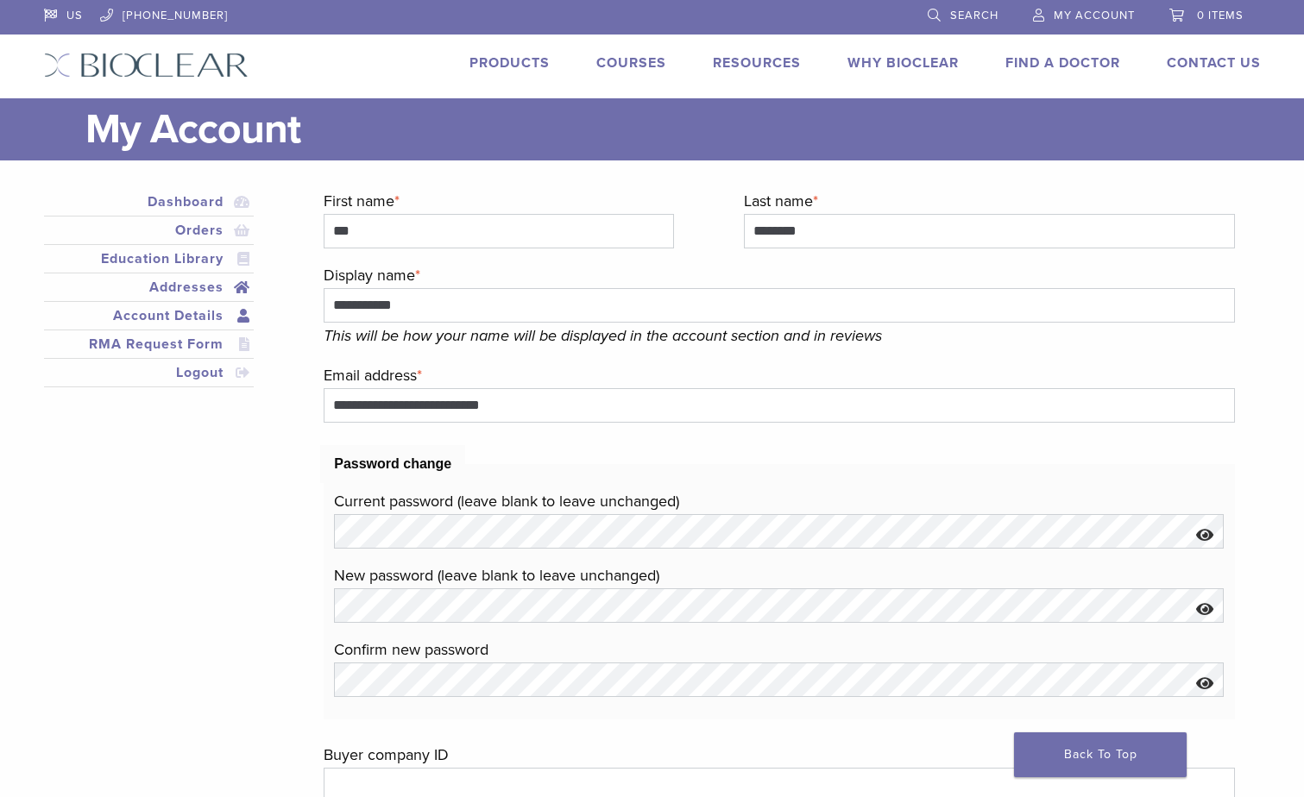
click at [183, 285] on link "Addresses" at bounding box center [149, 287] width 204 height 21
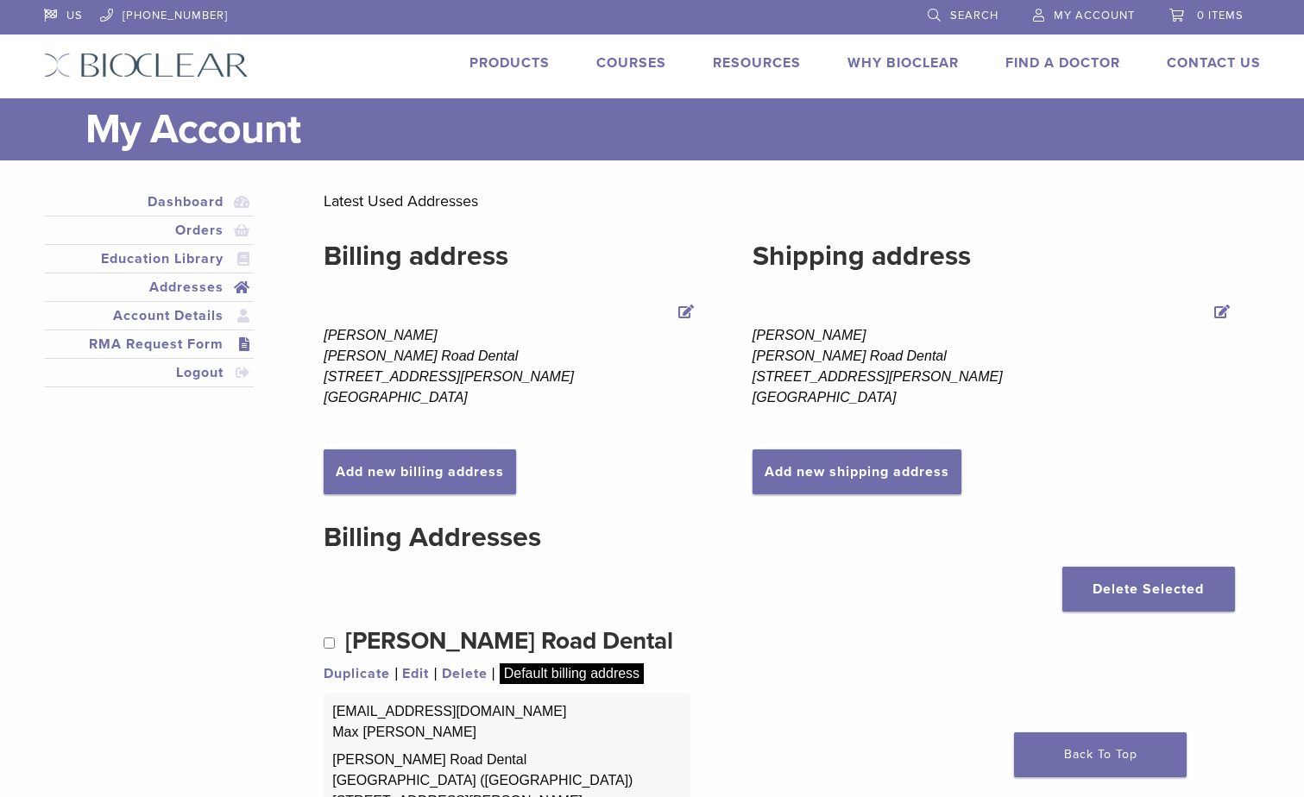
click at [242, 342] on link "RMA Request Form" at bounding box center [149, 344] width 204 height 21
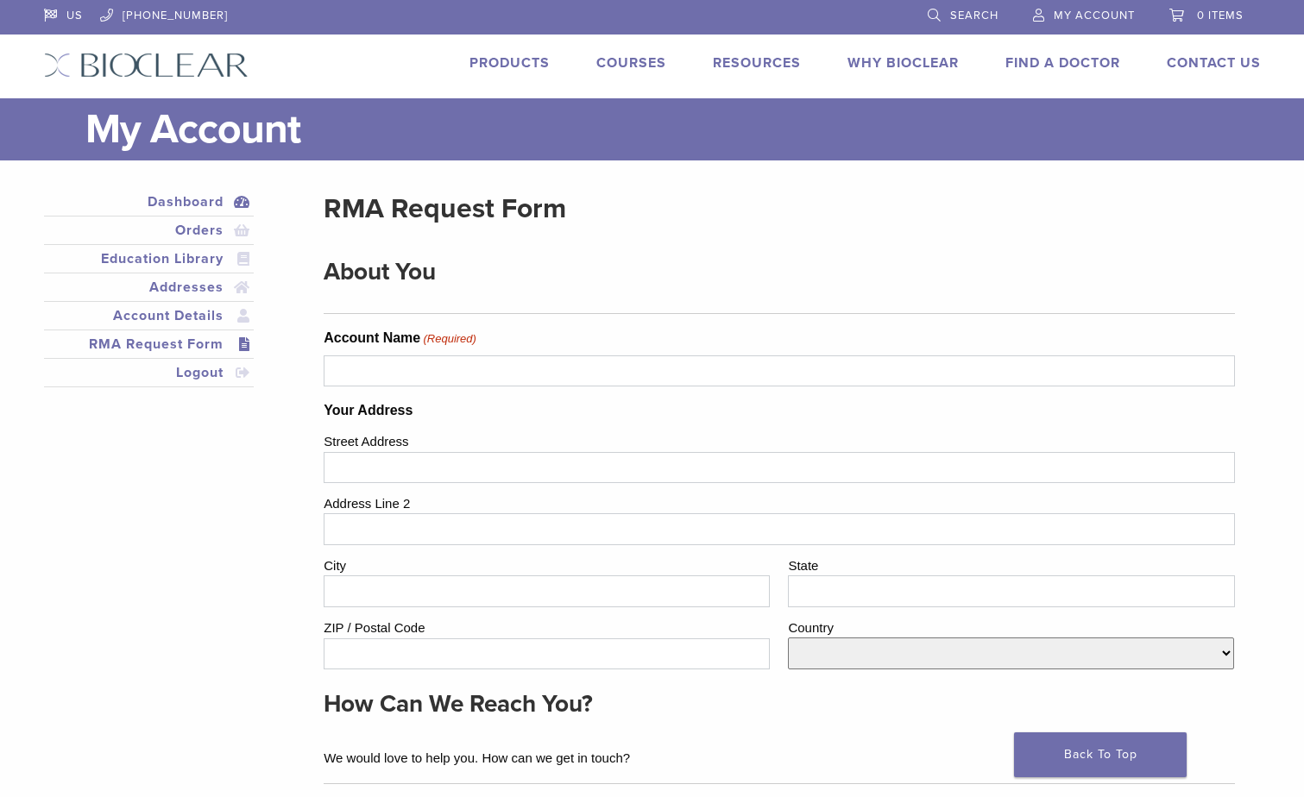
click at [189, 200] on link "Dashboard" at bounding box center [149, 202] width 204 height 21
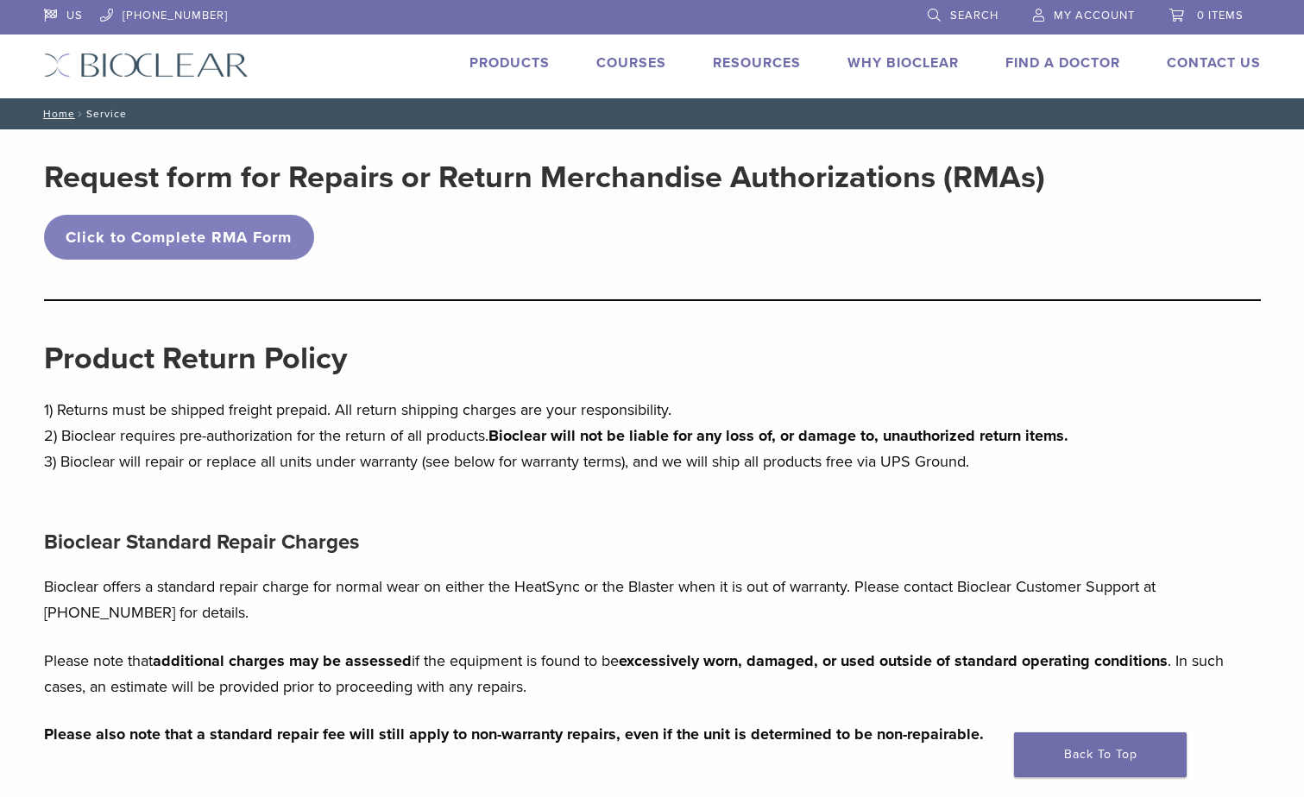
click at [1093, 4] on link "My Account" at bounding box center [1084, 13] width 102 height 26
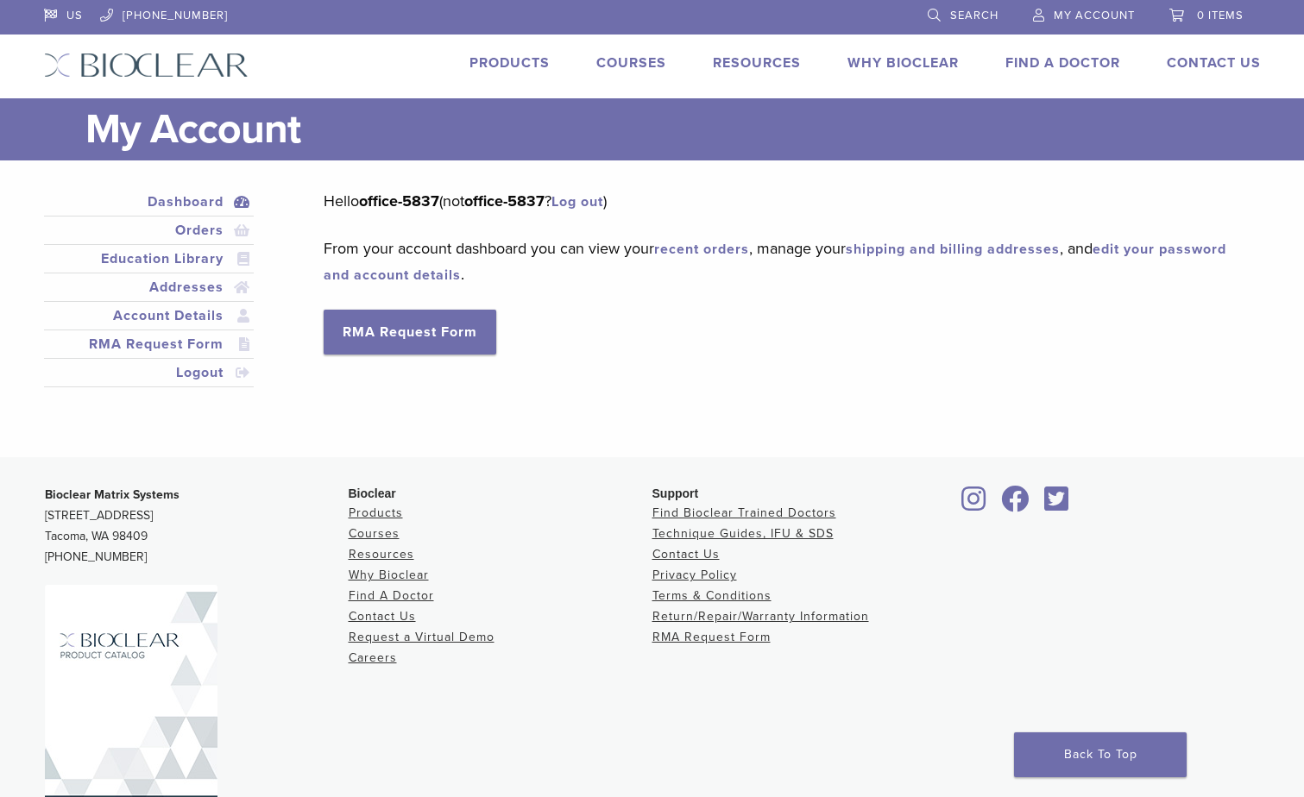
click at [213, 202] on link "Dashboard" at bounding box center [149, 202] width 204 height 21
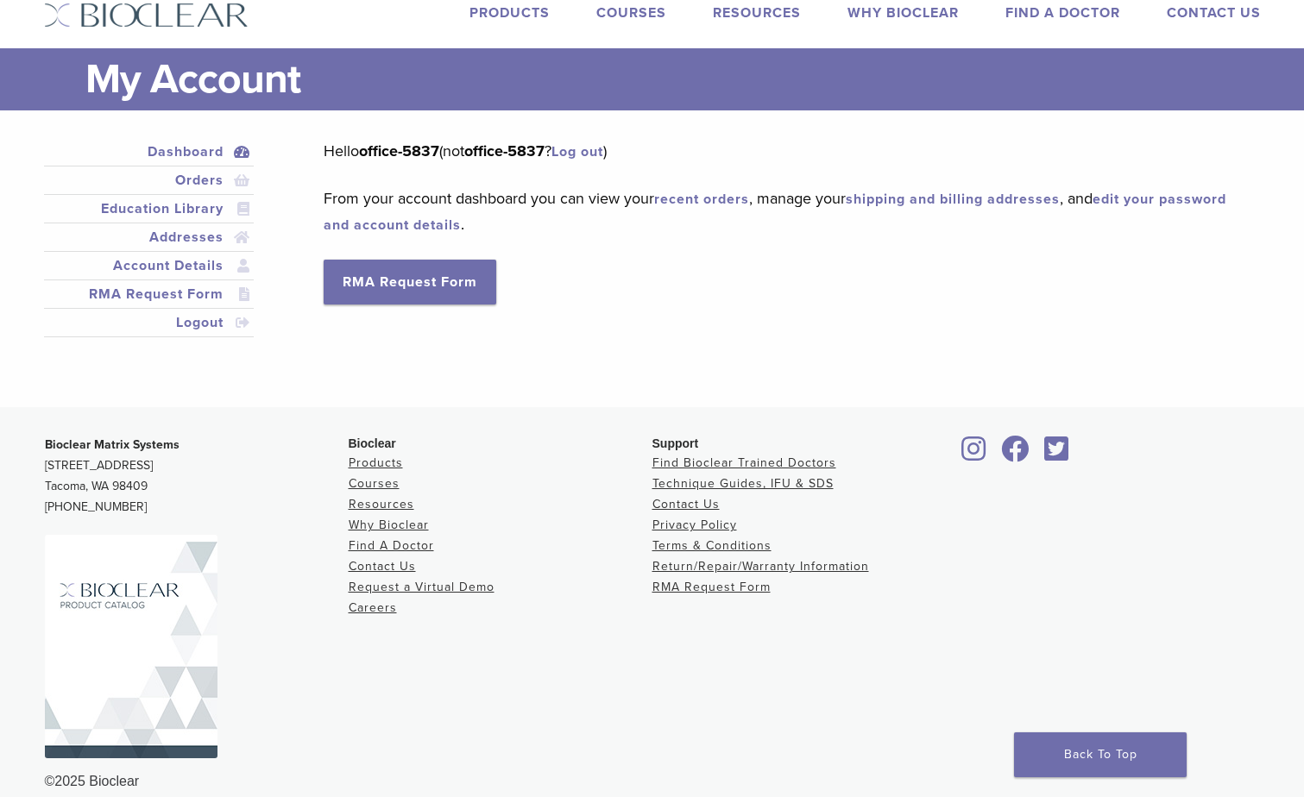
scroll to position [72, 0]
